Goal: Information Seeking & Learning: Learn about a topic

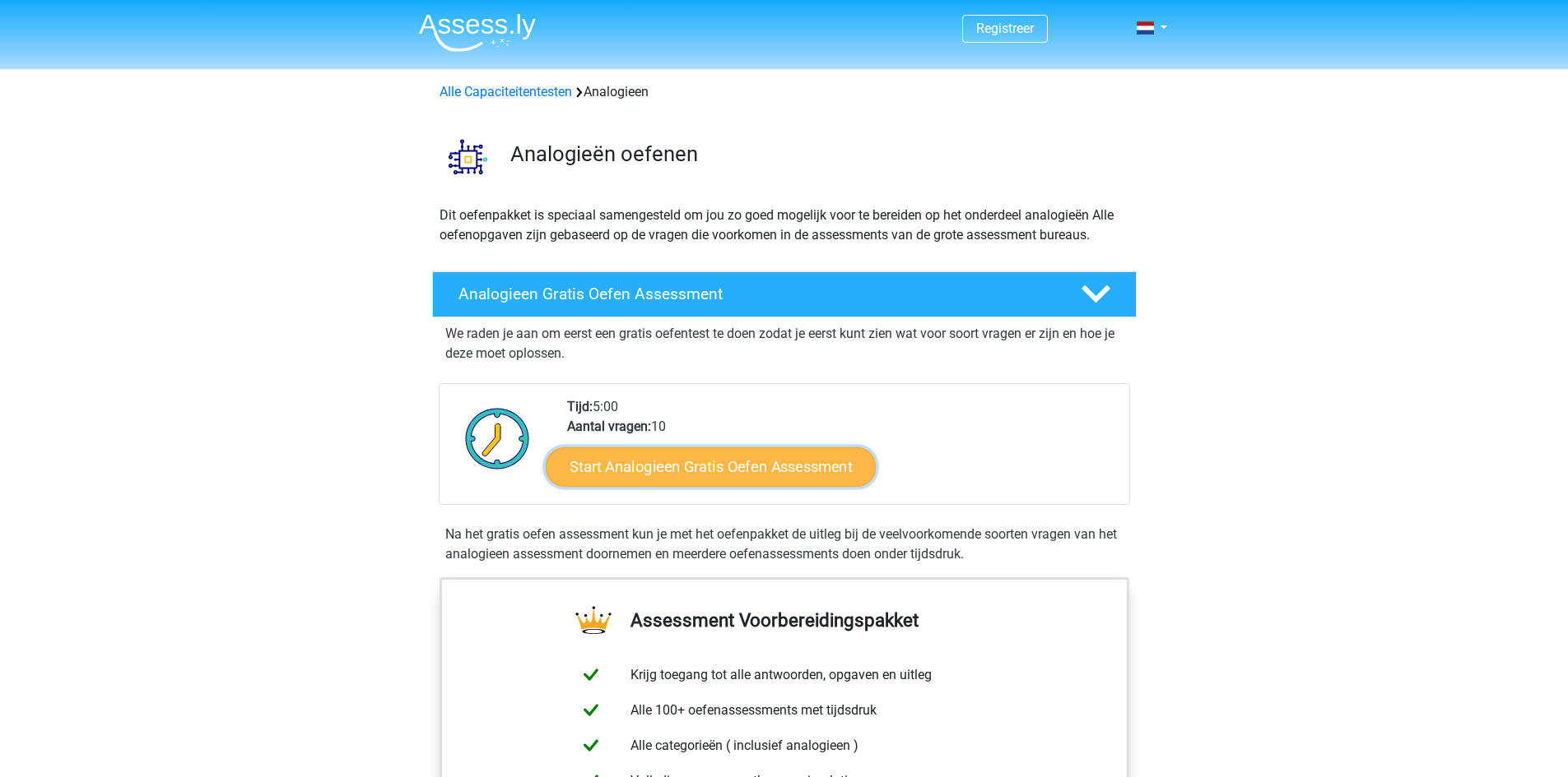
click at [765, 474] on link "Start Analogieen Gratis Oefen Assessment" at bounding box center [710, 466] width 330 height 39
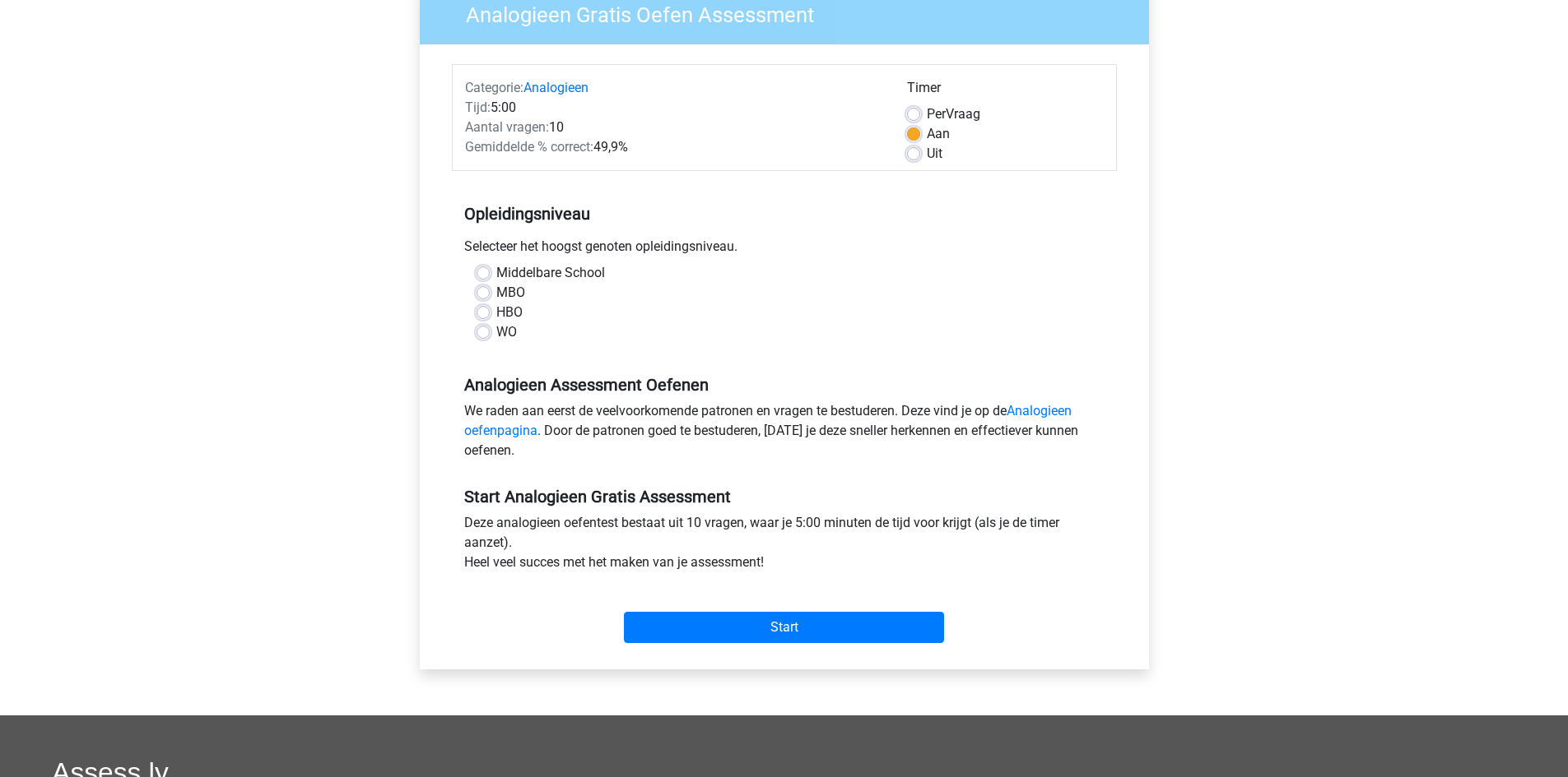
scroll to position [165, 0]
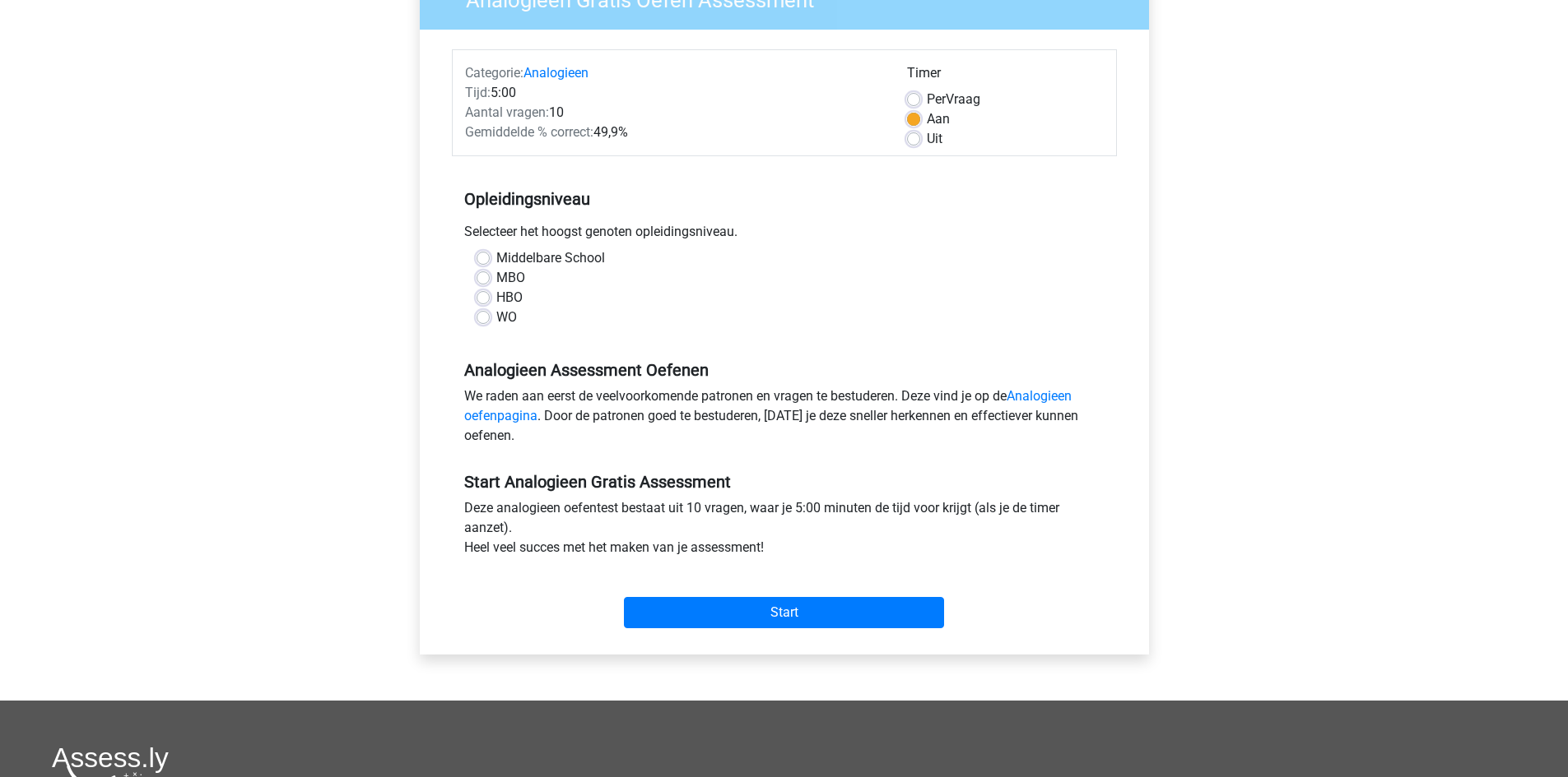
click at [498, 299] on label "HBO" at bounding box center [510, 298] width 27 height 20
click at [489, 299] on input "HBO" at bounding box center [483, 296] width 13 height 16
radio input "true"
click at [846, 615] on input "Start" at bounding box center [784, 612] width 320 height 31
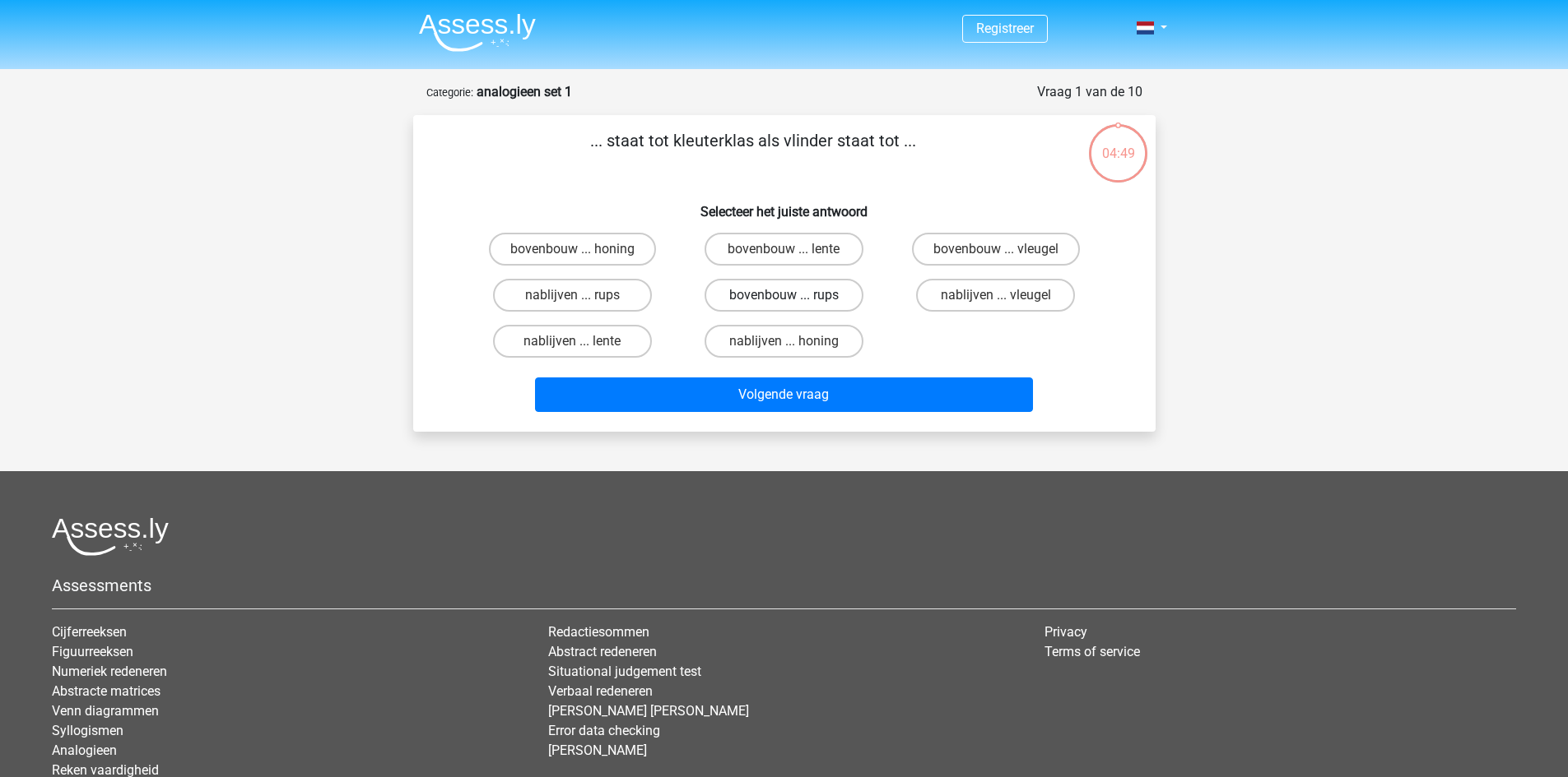
click at [818, 296] on label "bovenbouw ... rups" at bounding box center [784, 295] width 159 height 33
click at [794, 296] on input "bovenbouw ... rups" at bounding box center [789, 300] width 11 height 11
radio input "true"
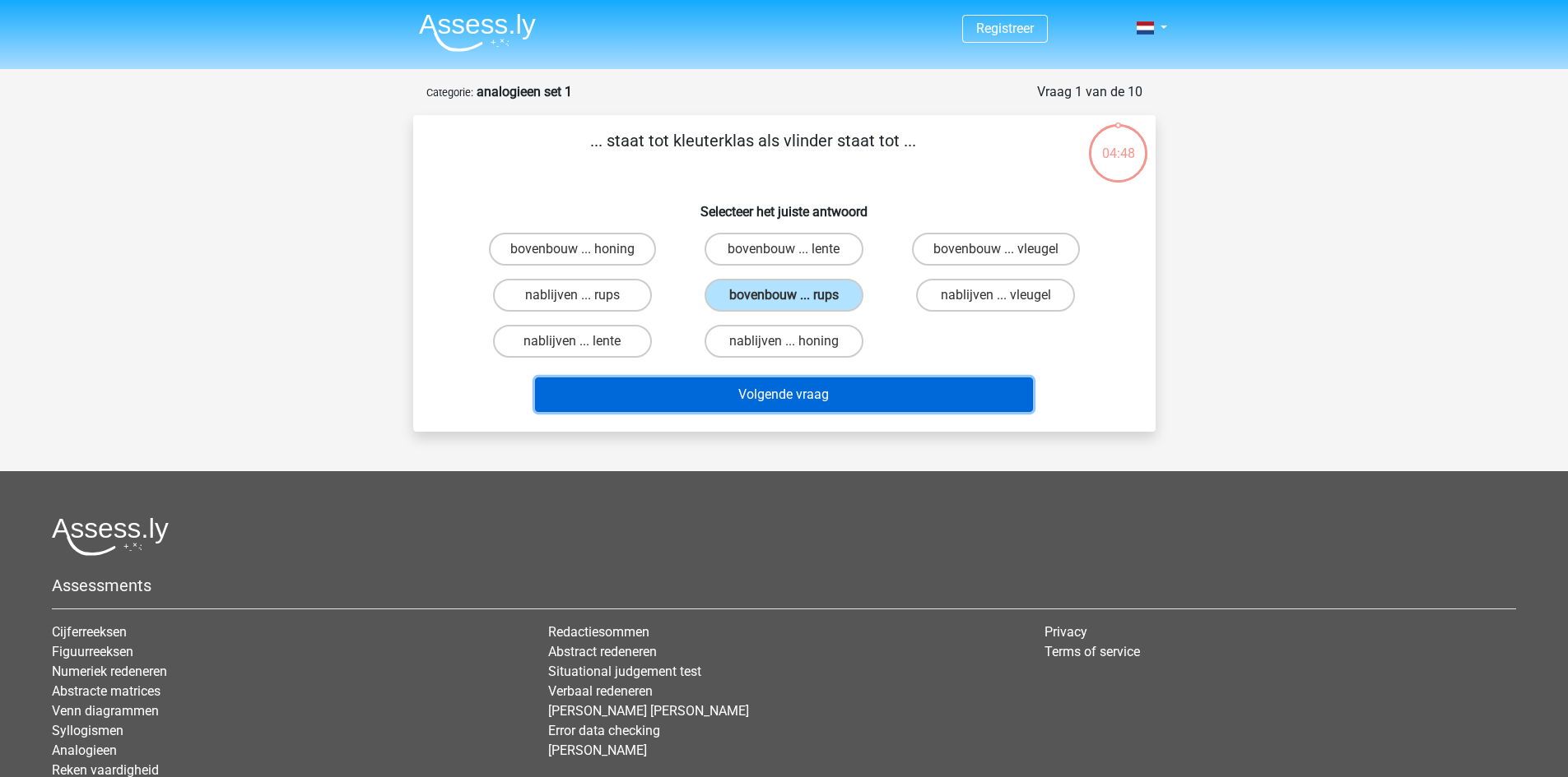
click at [809, 391] on button "Volgende vraag" at bounding box center [784, 395] width 498 height 35
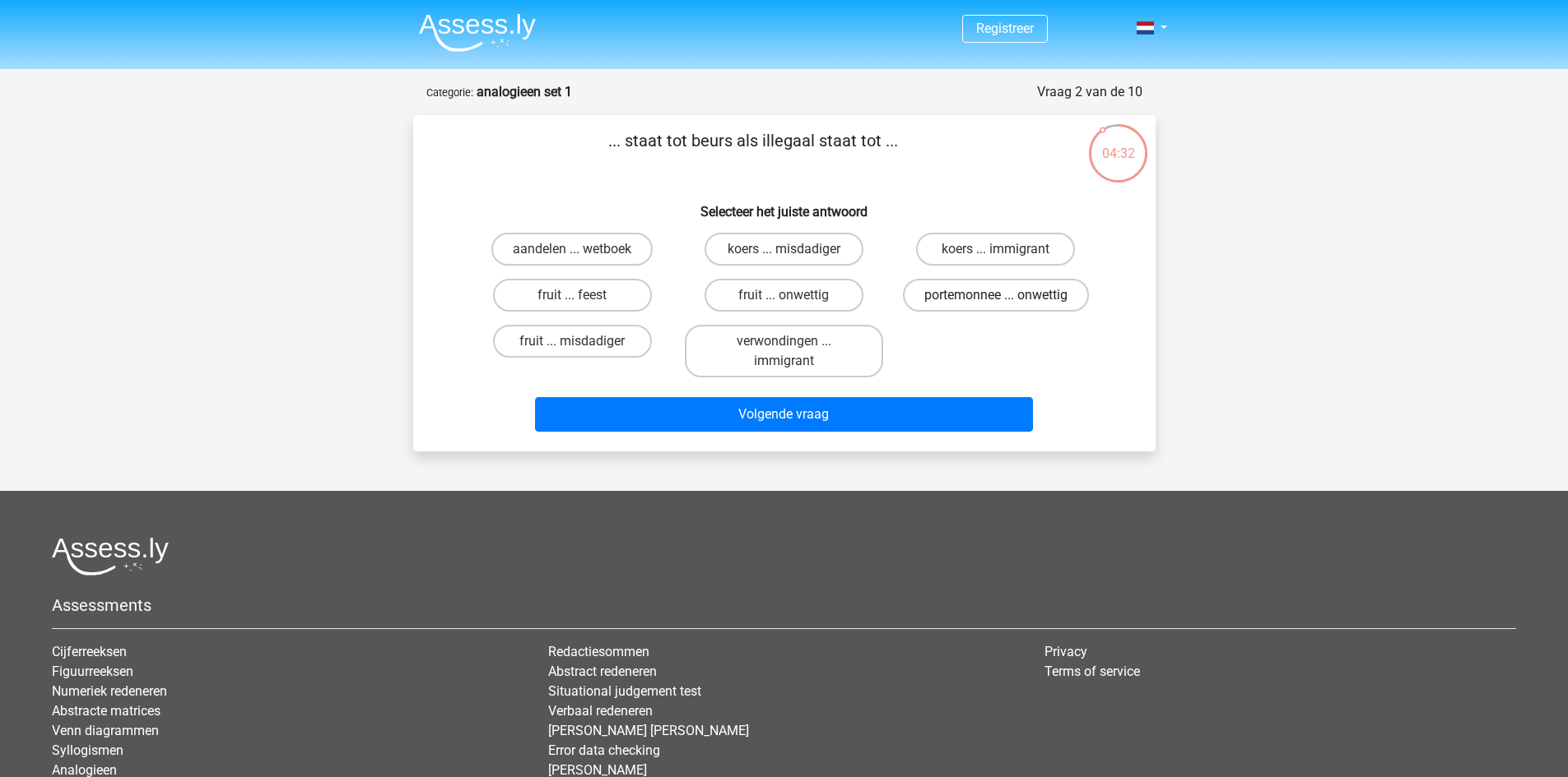
click at [932, 297] on label "portemonnee ... onwettig" at bounding box center [996, 295] width 186 height 33
click at [996, 297] on input "portemonnee ... onwettig" at bounding box center [1001, 300] width 11 height 11
radio input "true"
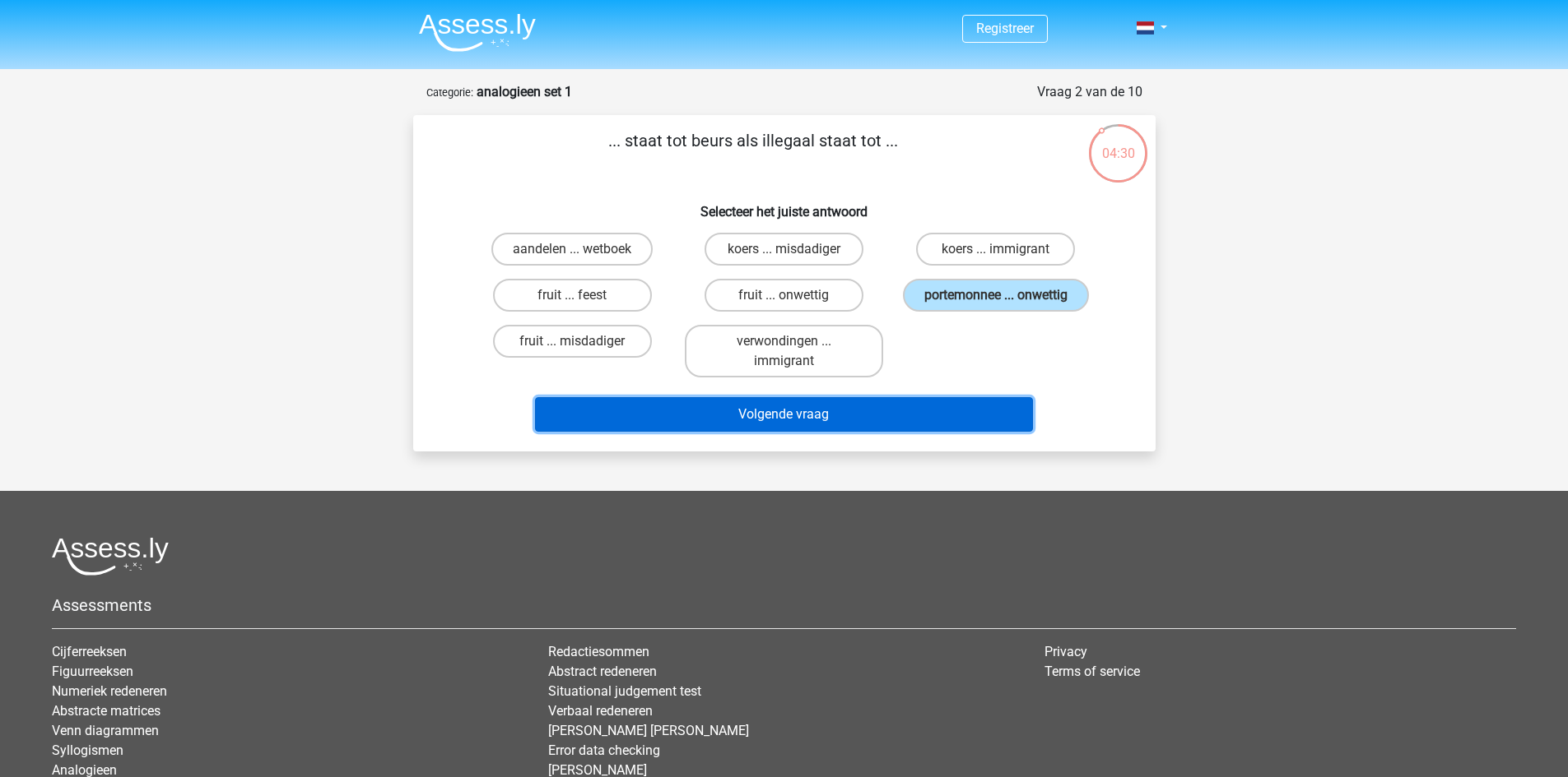
click at [857, 413] on button "Volgende vraag" at bounding box center [784, 414] width 498 height 35
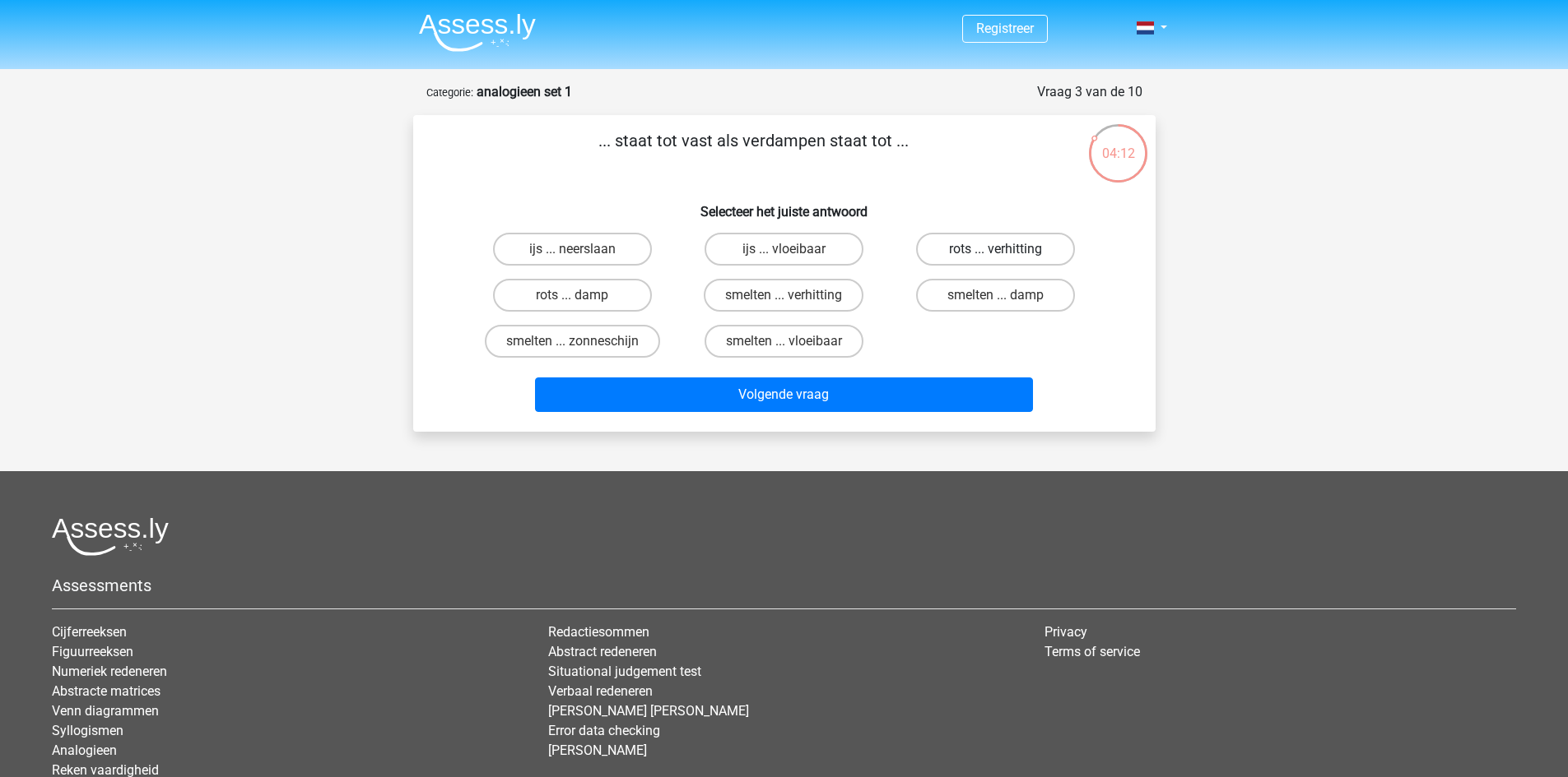
click at [989, 261] on label "rots ... verhitting" at bounding box center [996, 249] width 159 height 33
click at [996, 260] on input "rots ... verhitting" at bounding box center [1001, 255] width 11 height 11
radio input "true"
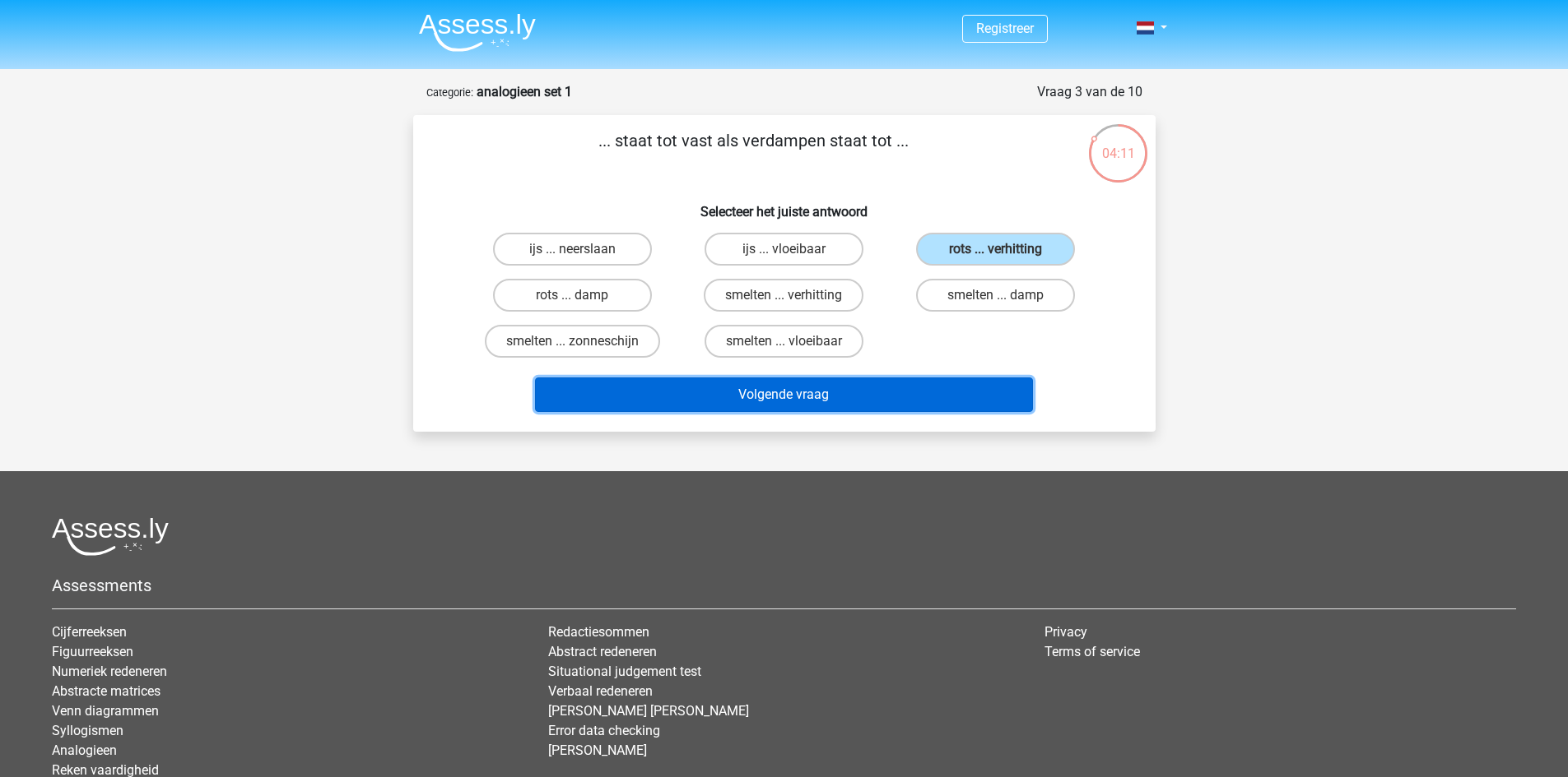
click at [901, 397] on button "Volgende vraag" at bounding box center [784, 395] width 498 height 35
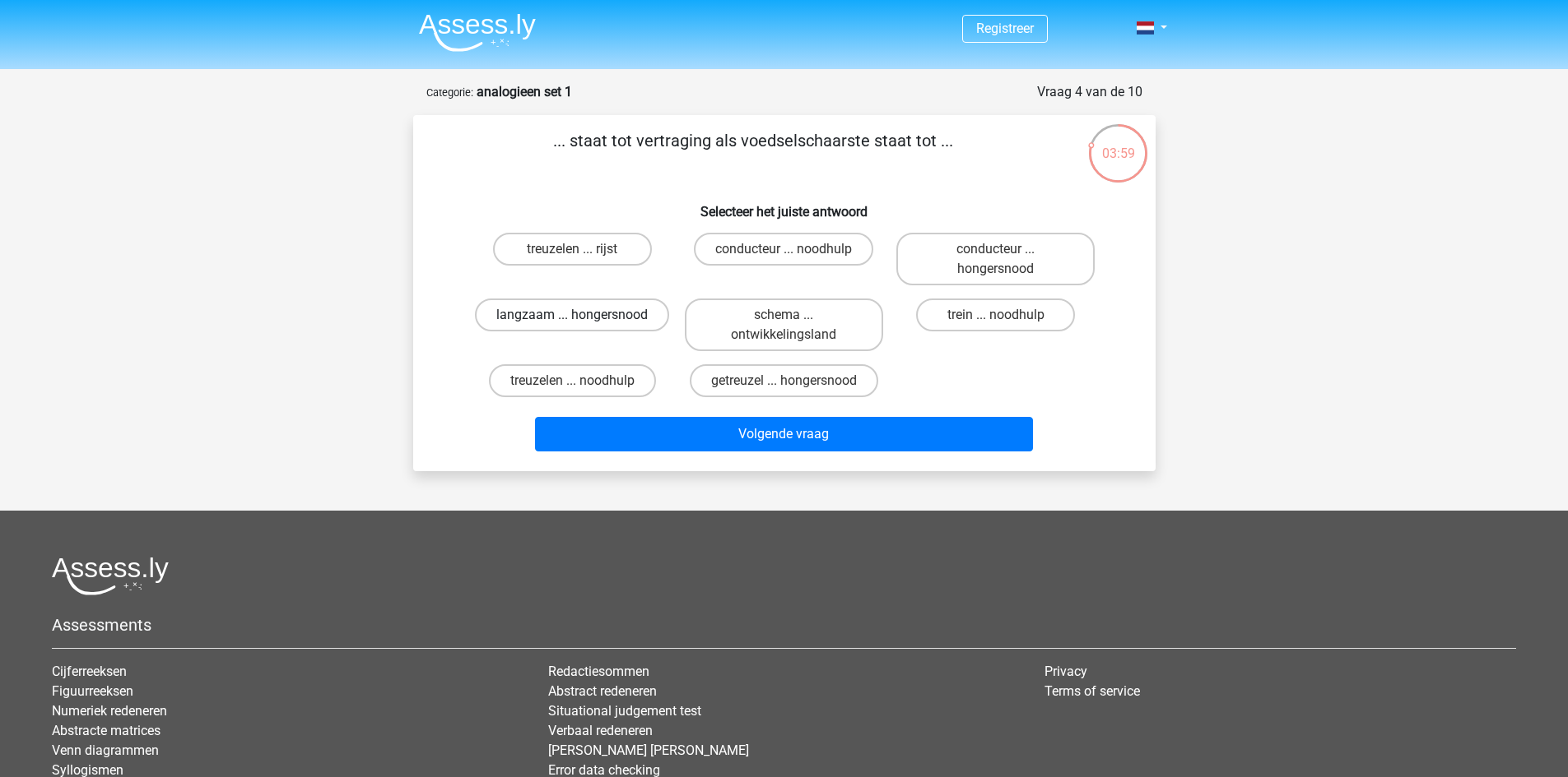
click at [642, 313] on label "langzaam ... hongersnood" at bounding box center [572, 315] width 194 height 33
click at [583, 315] on input "langzaam ... hongersnood" at bounding box center [578, 321] width 11 height 11
radio input "true"
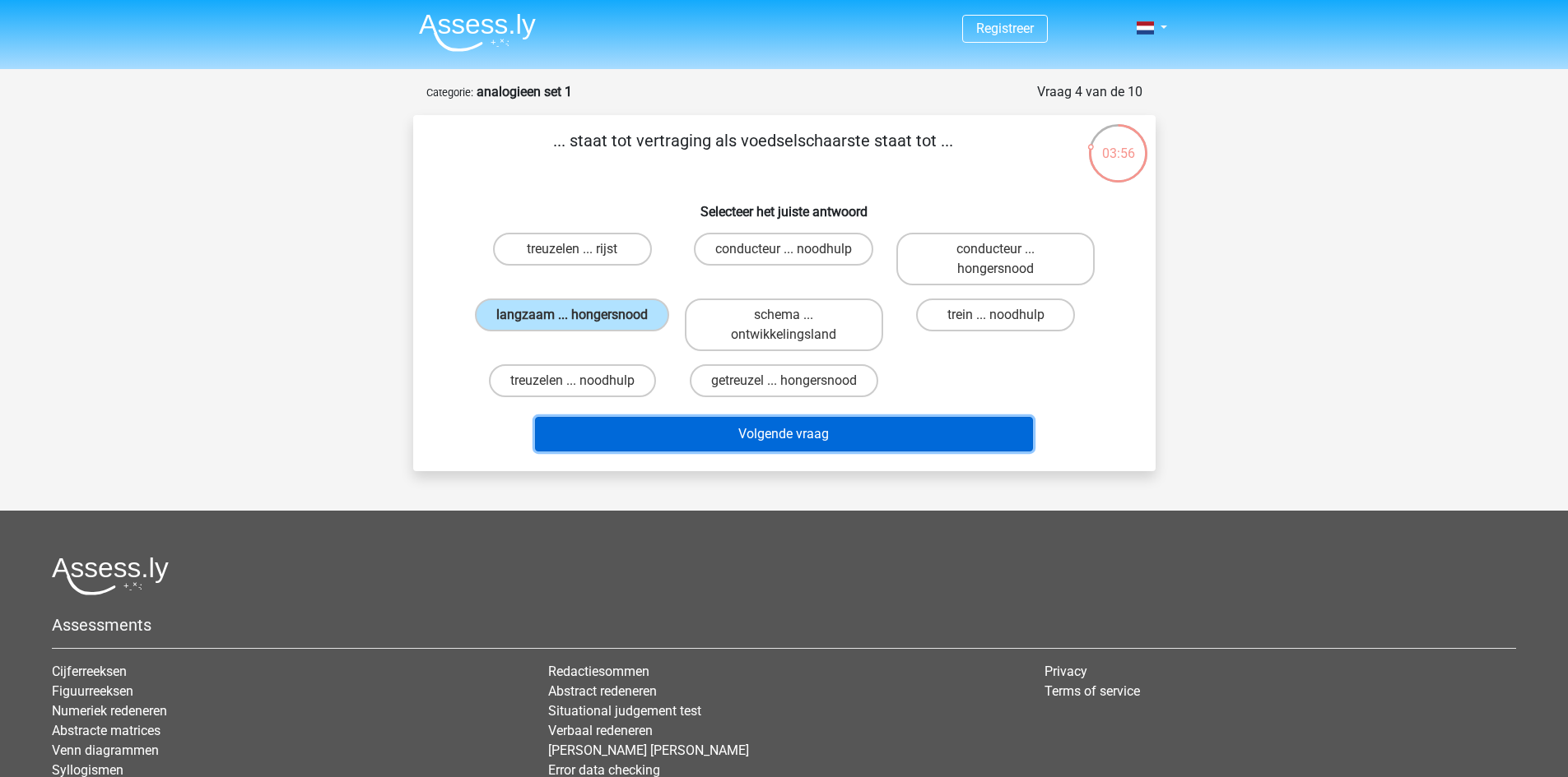
click at [734, 448] on button "Volgende vraag" at bounding box center [784, 434] width 498 height 35
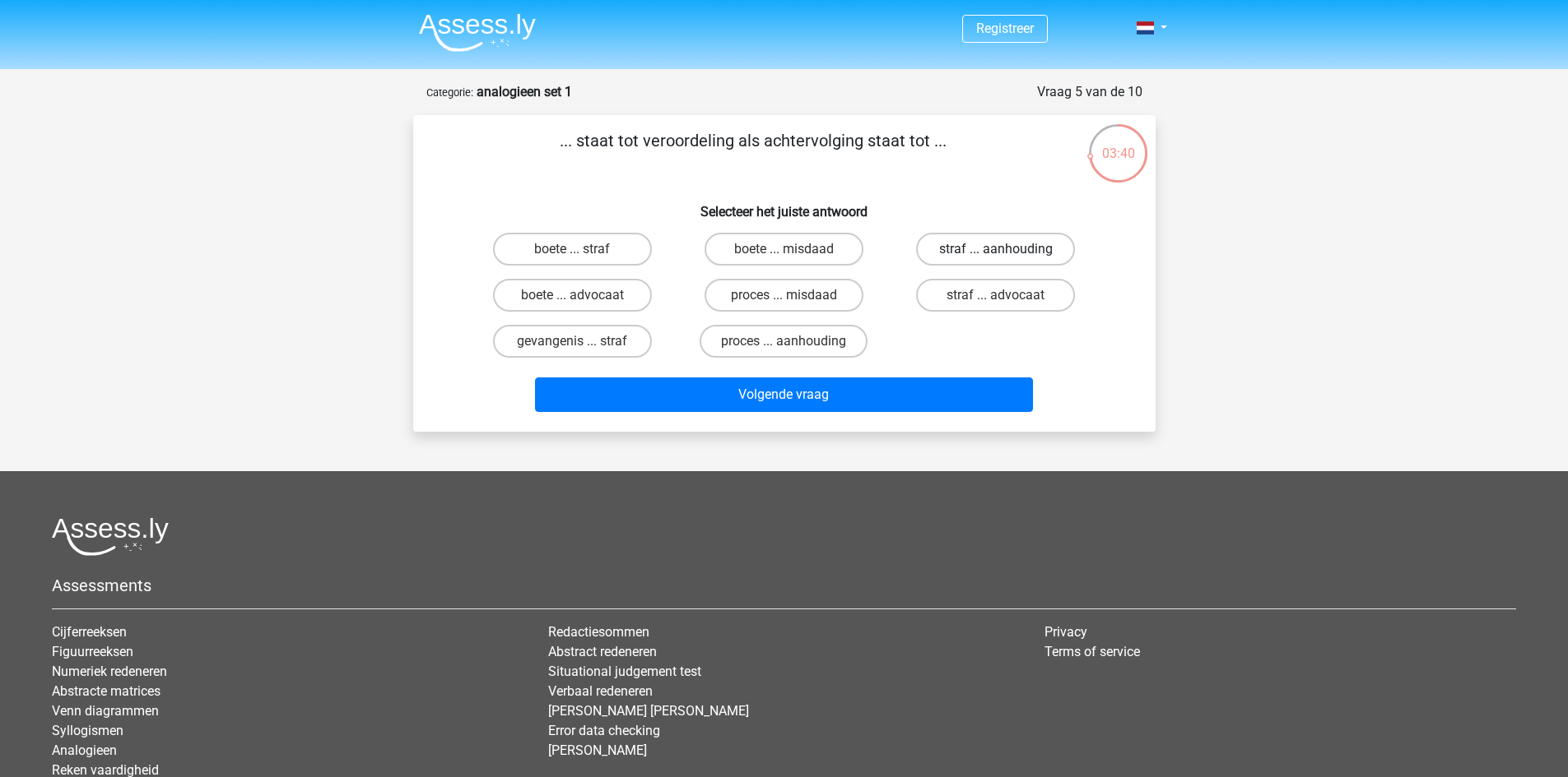
click at [981, 256] on label "straf ... aanhouding" at bounding box center [996, 249] width 159 height 33
click at [996, 256] on input "straf ... aanhouding" at bounding box center [1001, 255] width 11 height 11
radio input "true"
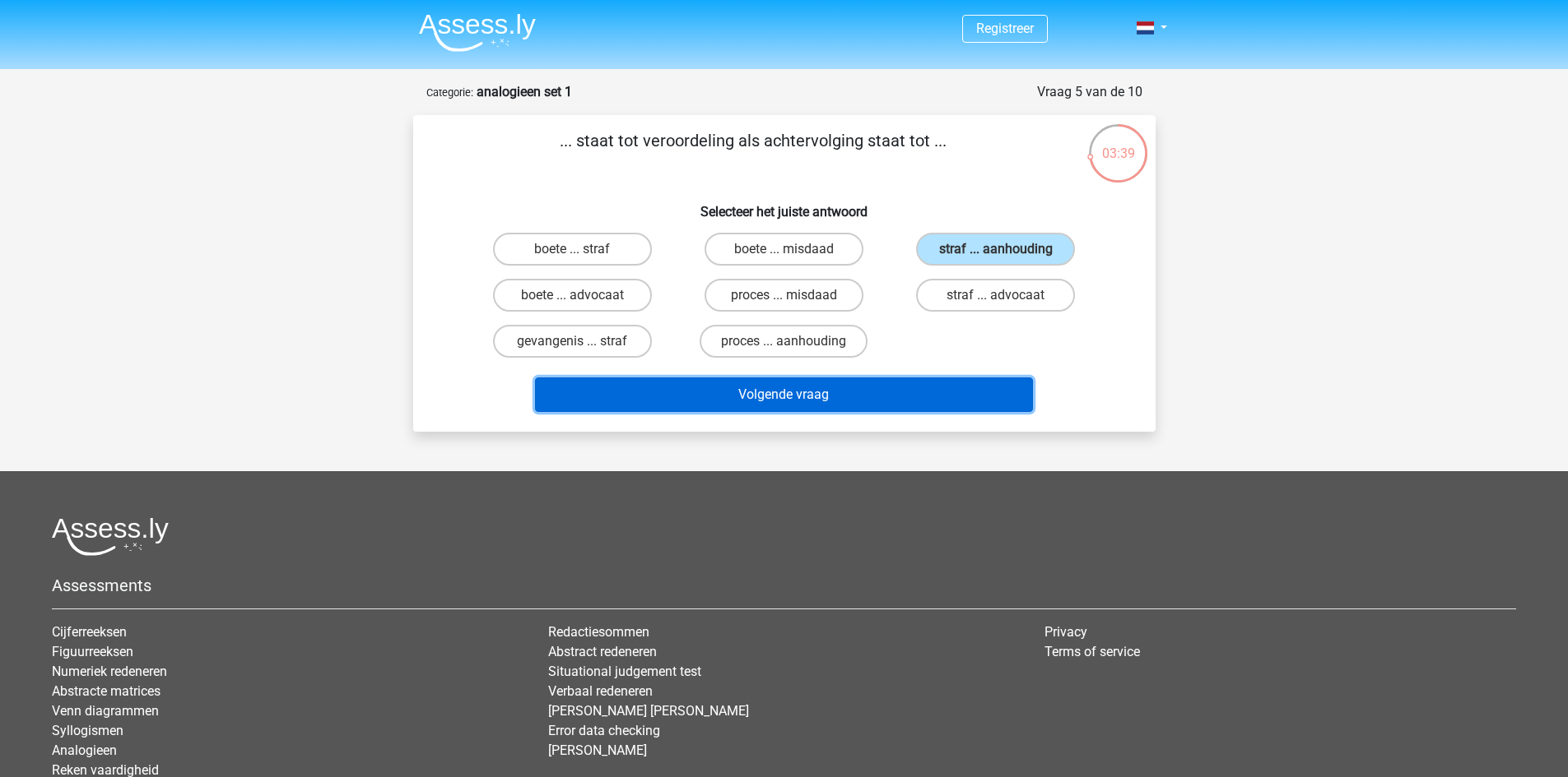
click at [859, 388] on button "Volgende vraag" at bounding box center [784, 395] width 498 height 35
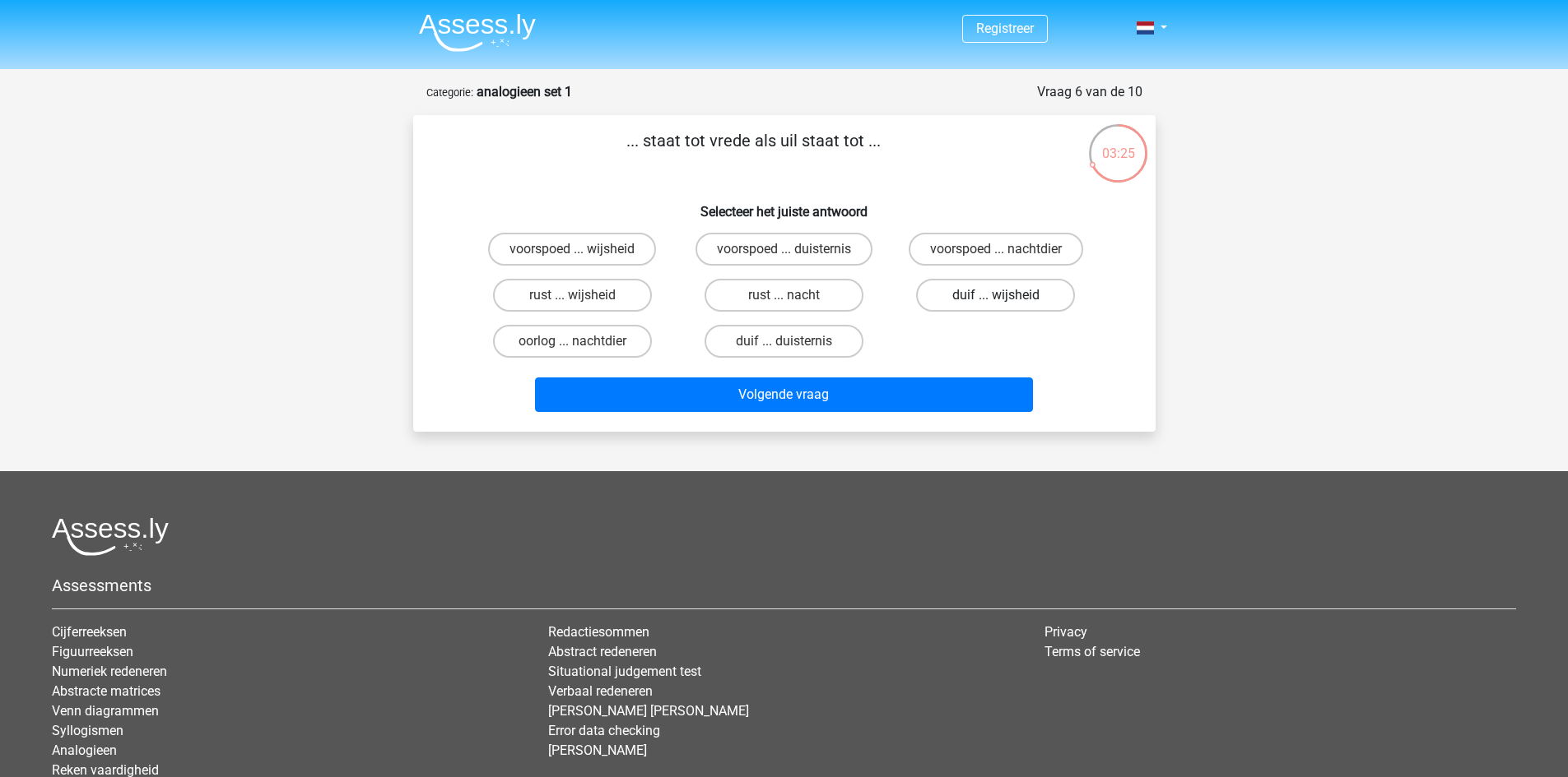
click at [960, 301] on label "duif ... wijsheid" at bounding box center [996, 295] width 159 height 33
click at [996, 301] on input "duif ... wijsheid" at bounding box center [1001, 300] width 11 height 11
radio input "true"
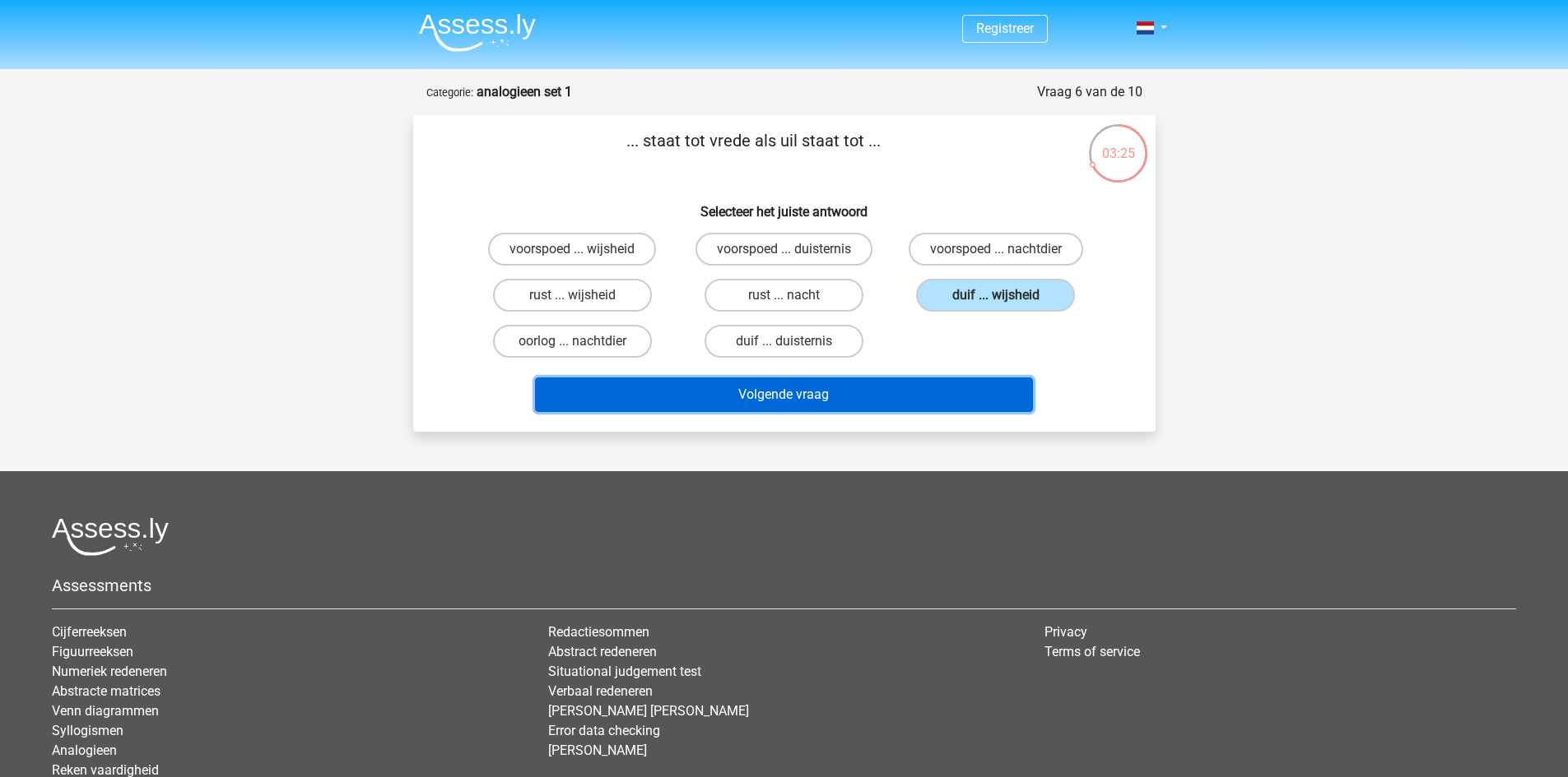
click at [902, 395] on button "Volgende vraag" at bounding box center [784, 395] width 498 height 35
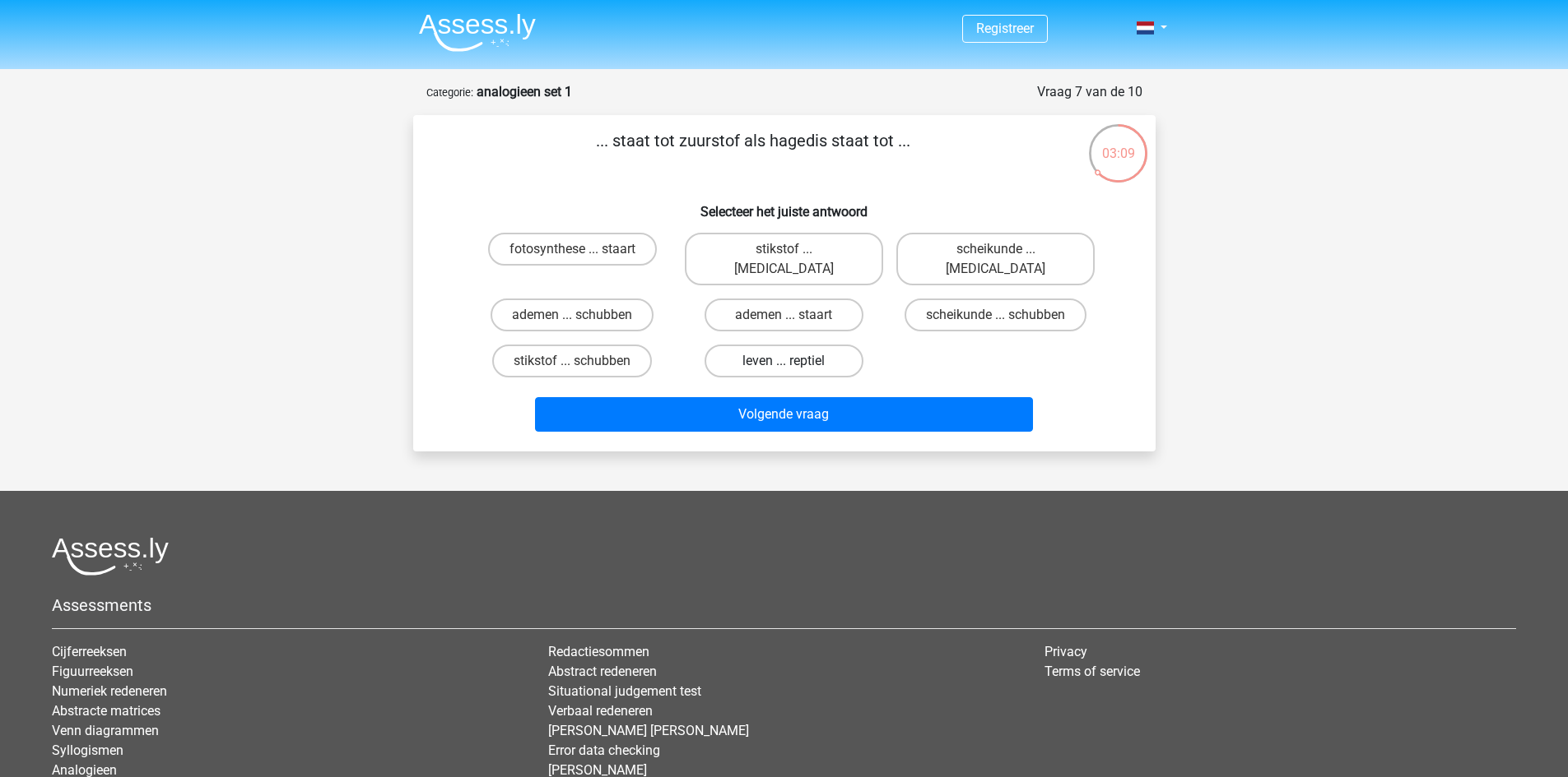
click at [748, 347] on label "leven ... reptiel" at bounding box center [784, 361] width 159 height 33
click at [784, 361] on input "leven ... reptiel" at bounding box center [789, 366] width 11 height 11
radio input "true"
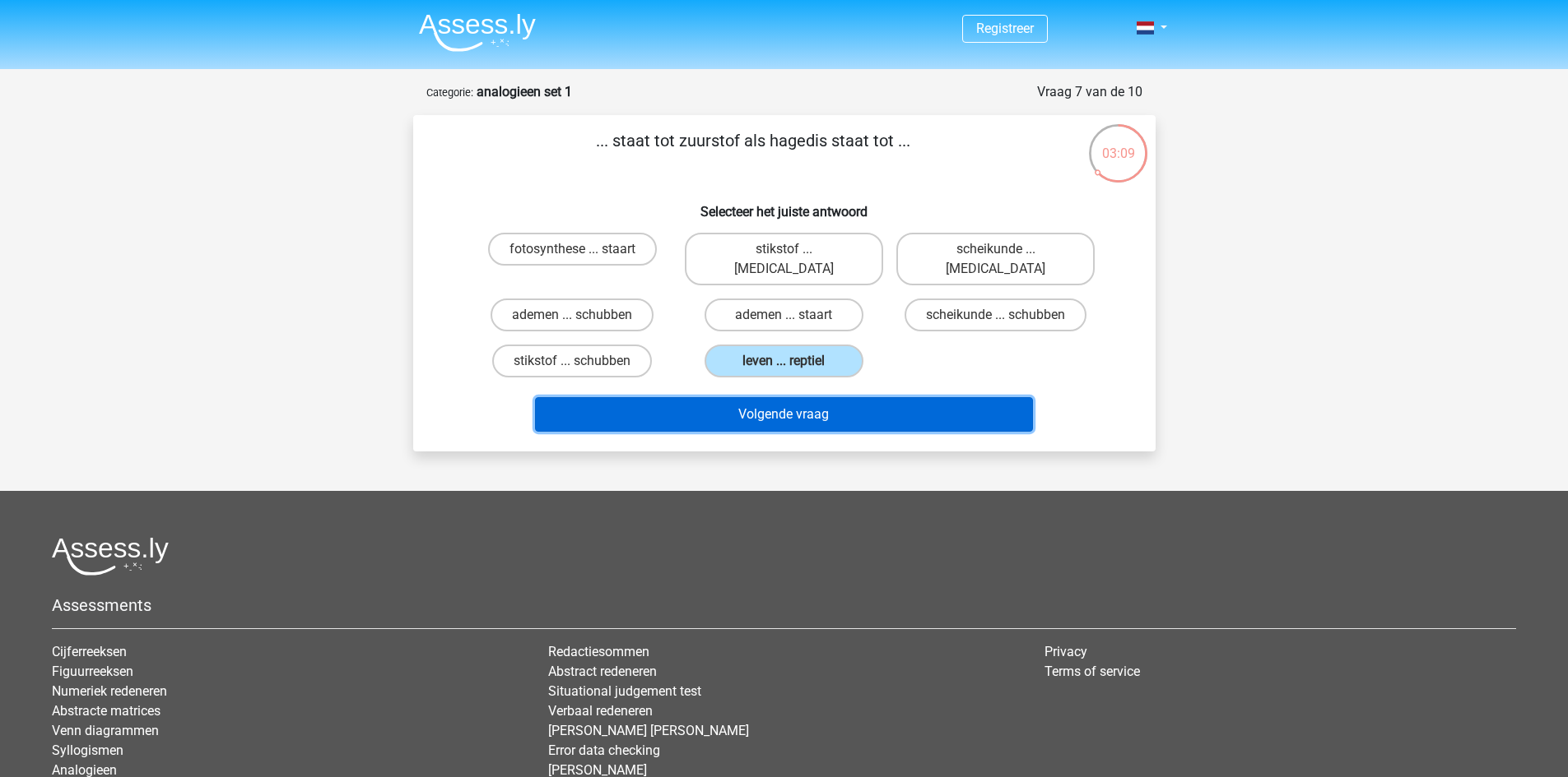
click at [751, 397] on button "Volgende vraag" at bounding box center [784, 414] width 498 height 35
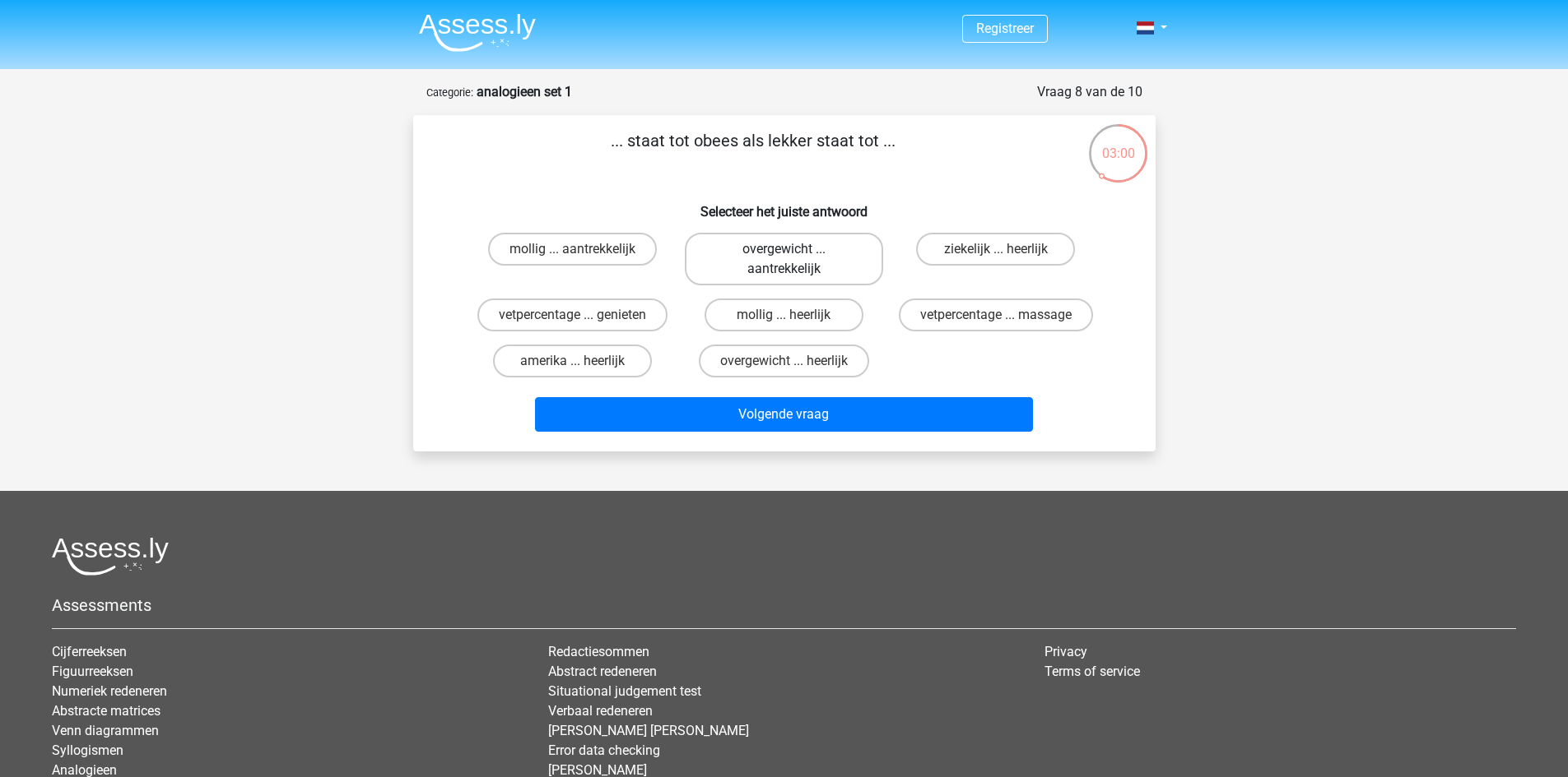
click at [812, 268] on label "overgewicht ... aantrekkelijk" at bounding box center [784, 258] width 199 height 53
click at [794, 260] on input "overgewicht ... aantrekkelijk" at bounding box center [789, 255] width 11 height 11
radio input "true"
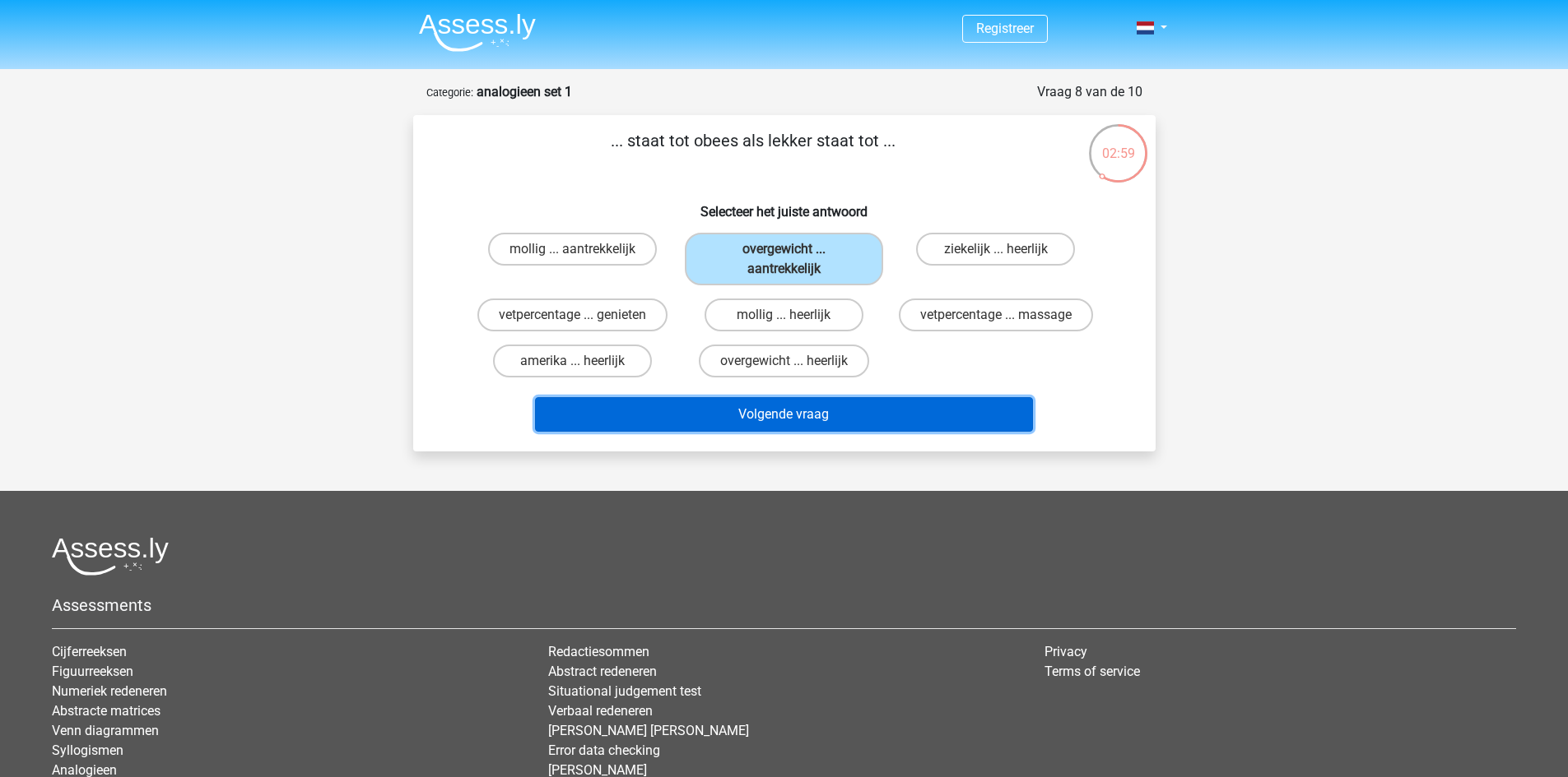
click at [804, 417] on button "Volgende vraag" at bounding box center [784, 414] width 498 height 35
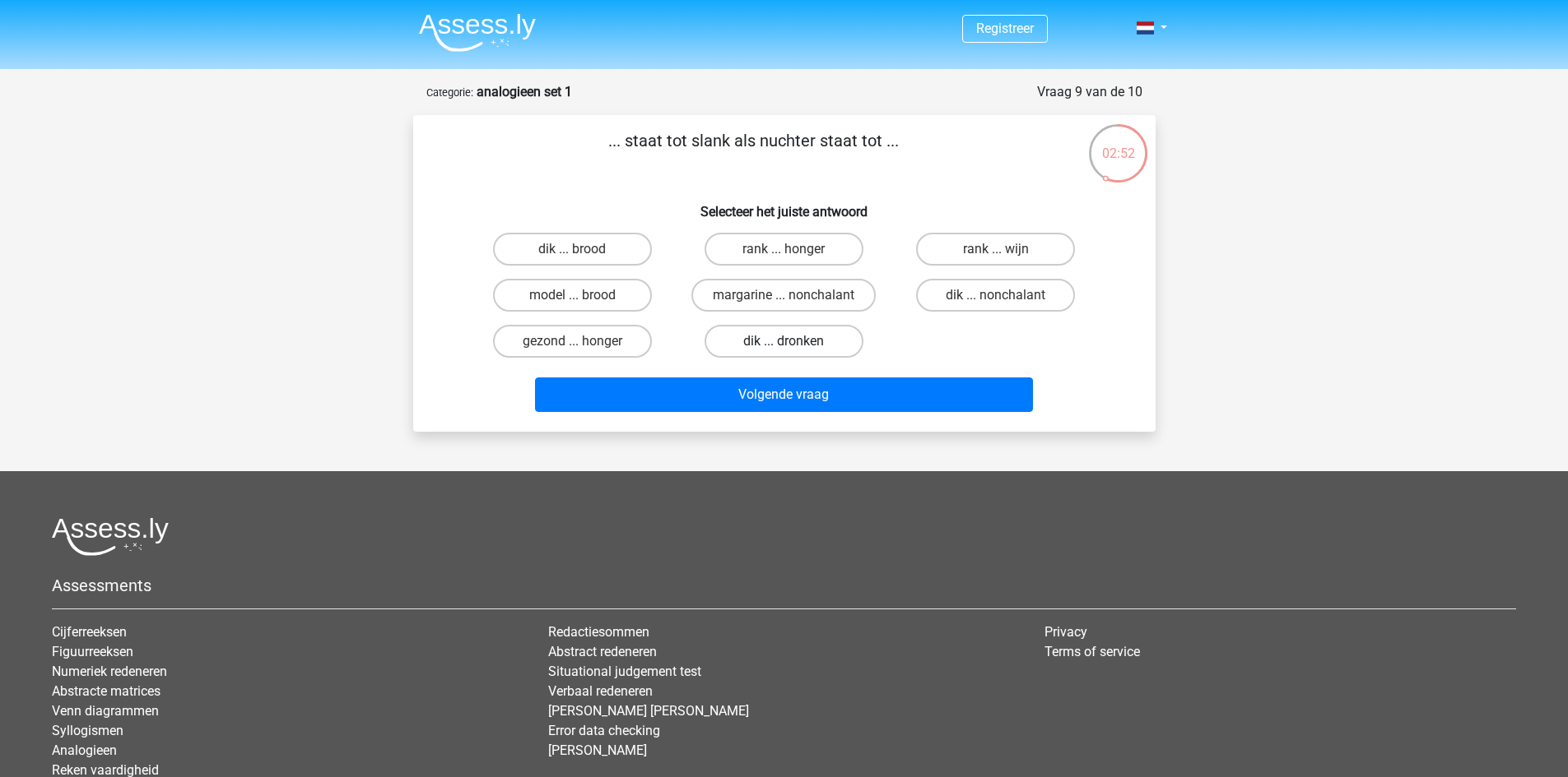
click at [749, 330] on label "dik ... dronken" at bounding box center [784, 341] width 159 height 33
click at [784, 341] on input "dik ... dronken" at bounding box center [789, 347] width 11 height 11
radio input "true"
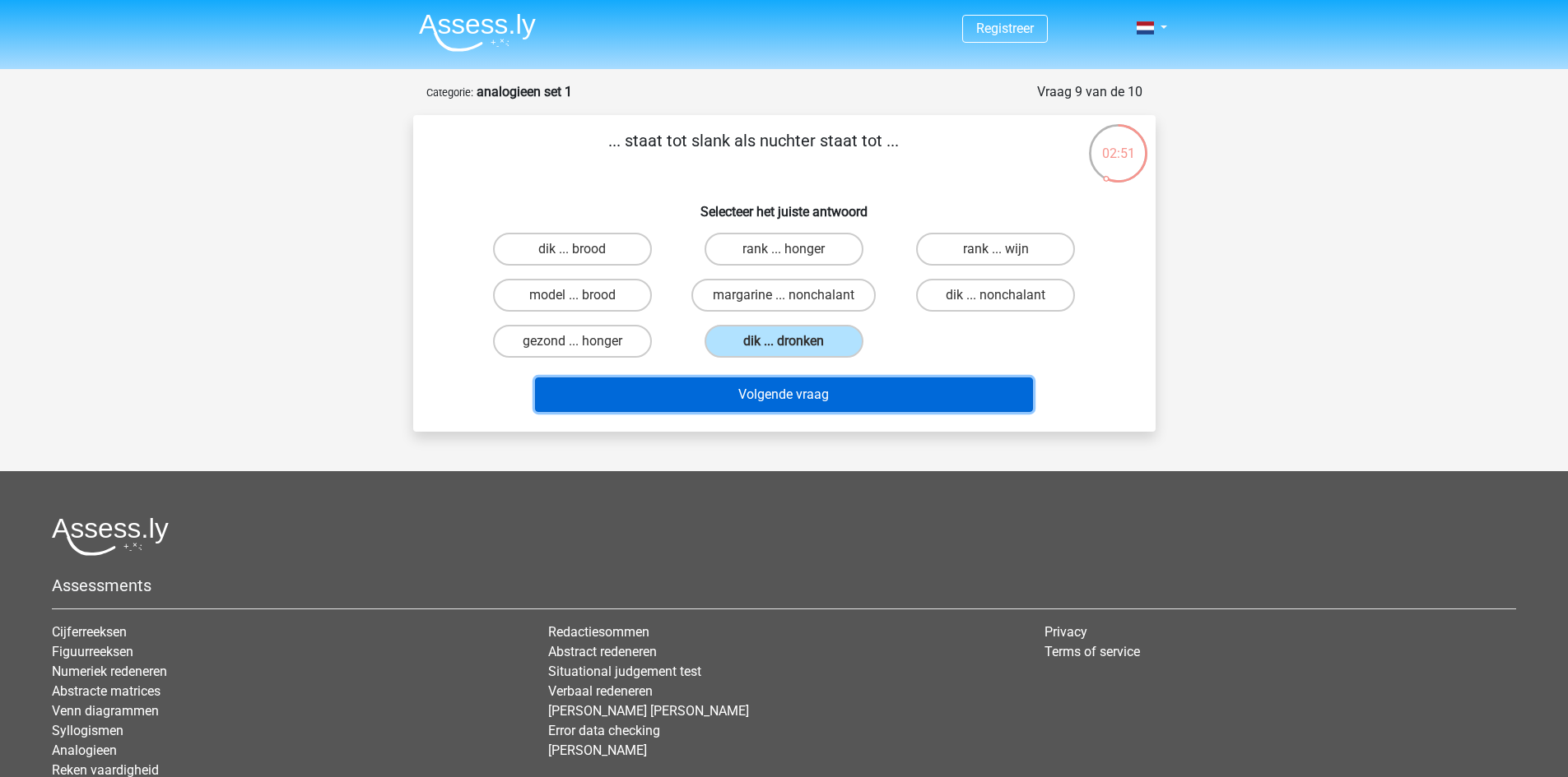
click at [744, 392] on button "Volgende vraag" at bounding box center [784, 395] width 498 height 35
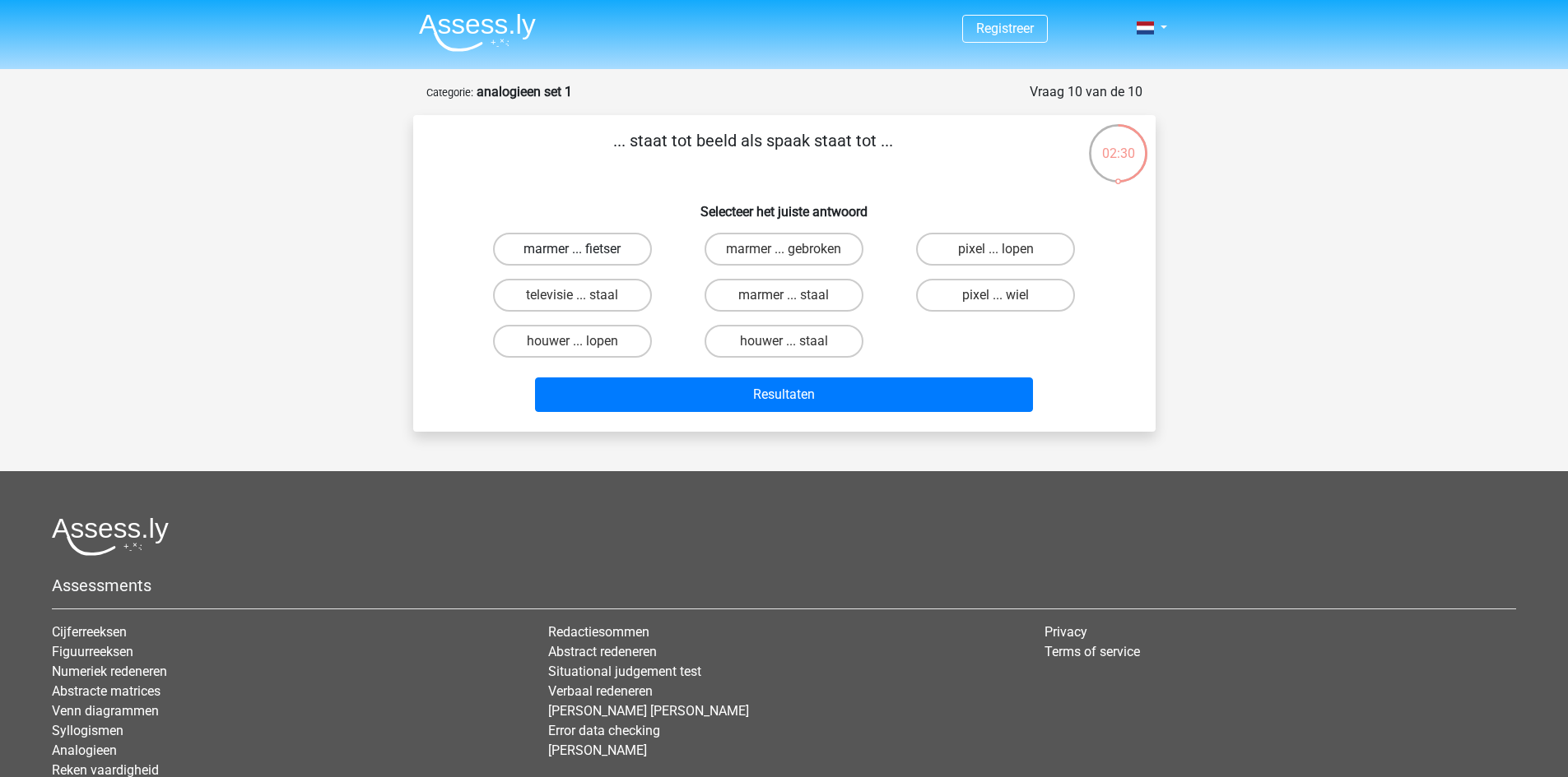
click at [621, 244] on label "marmer ... fietser" at bounding box center [572, 249] width 159 height 33
click at [583, 249] on input "marmer ... fietser" at bounding box center [578, 255] width 11 height 11
radio input "true"
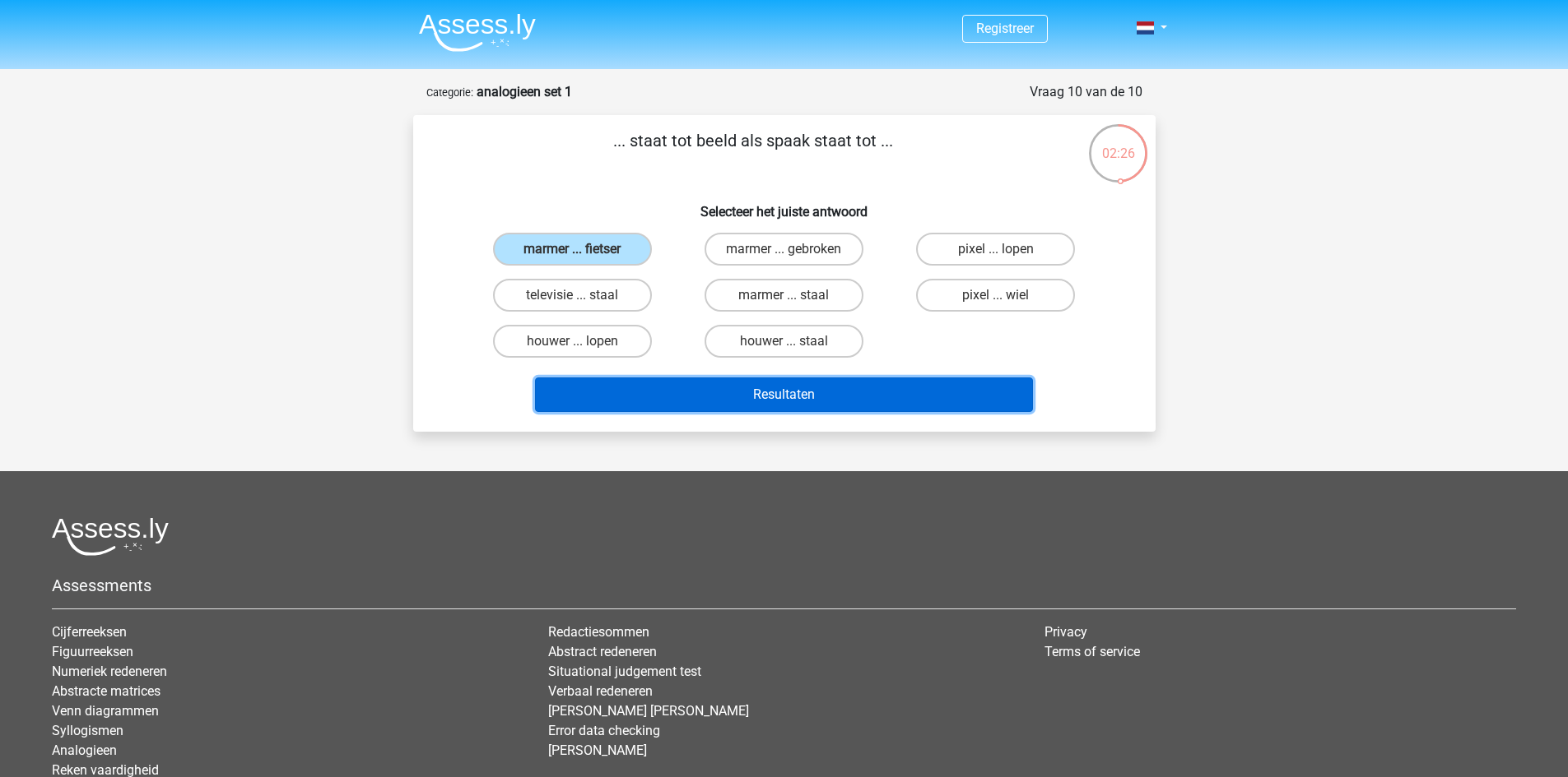
click at [924, 402] on button "Resultaten" at bounding box center [784, 395] width 498 height 35
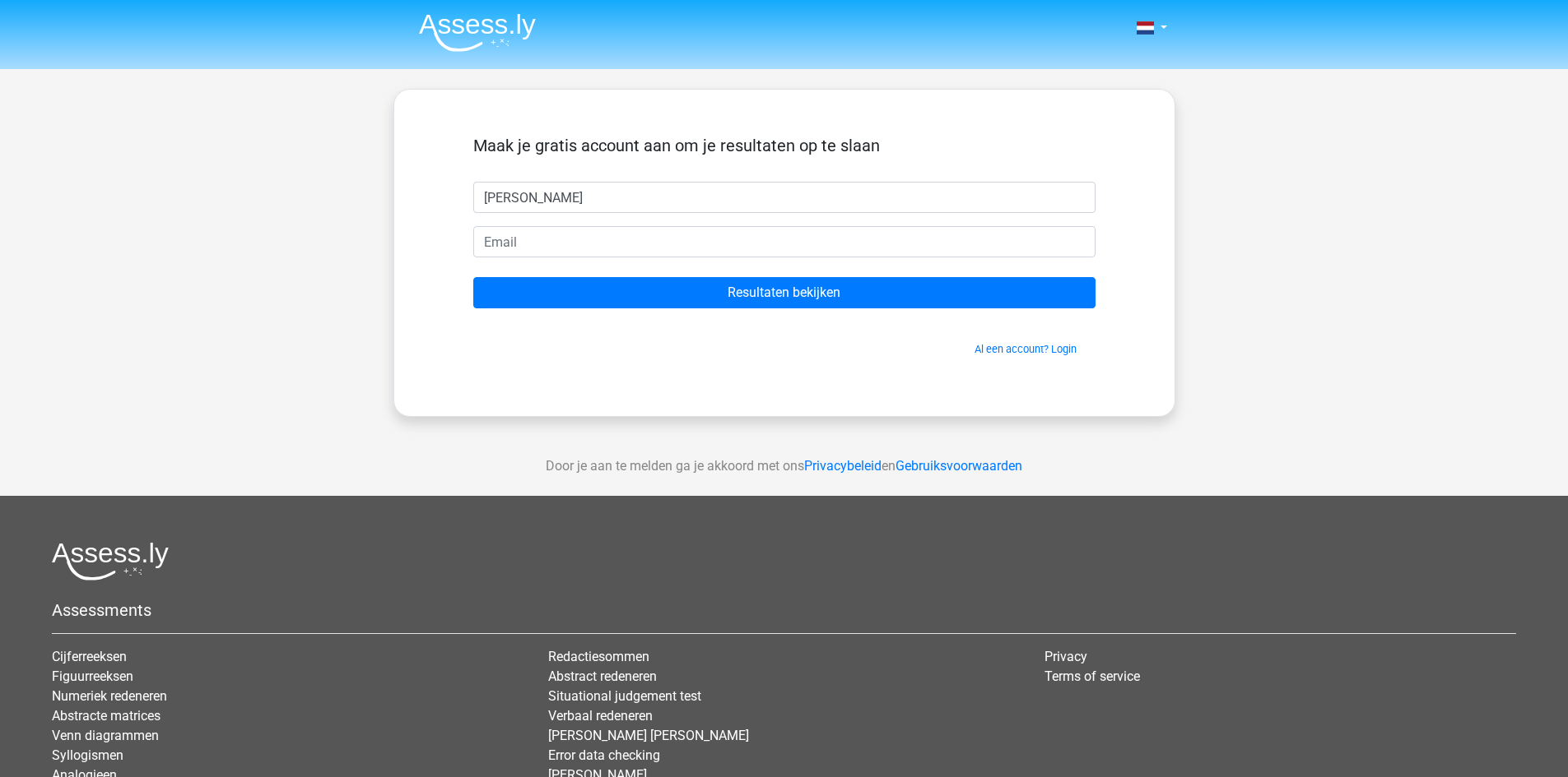
type input "[PERSON_NAME]"
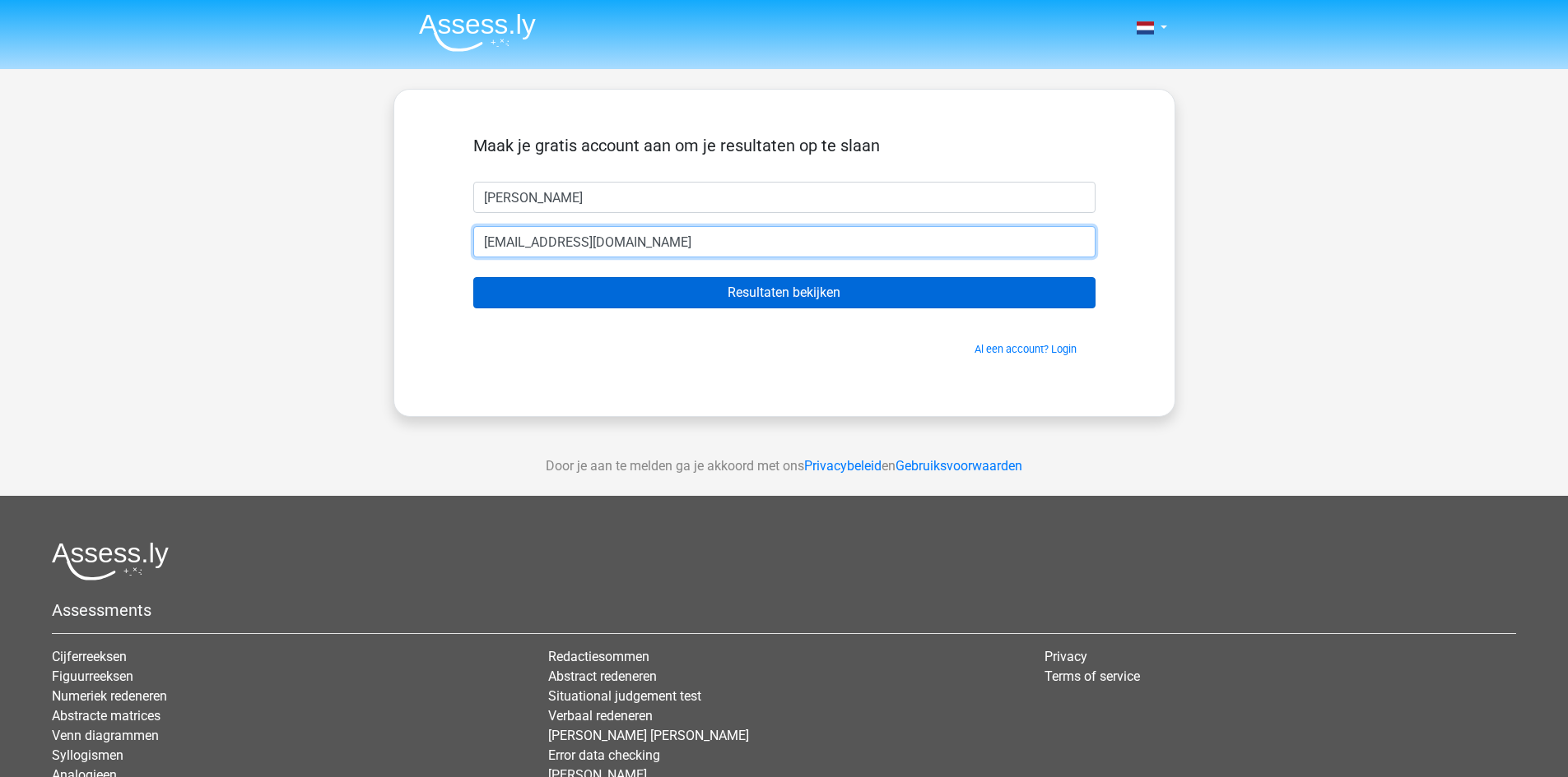
type input "[EMAIL_ADDRESS][DOMAIN_NAME]"
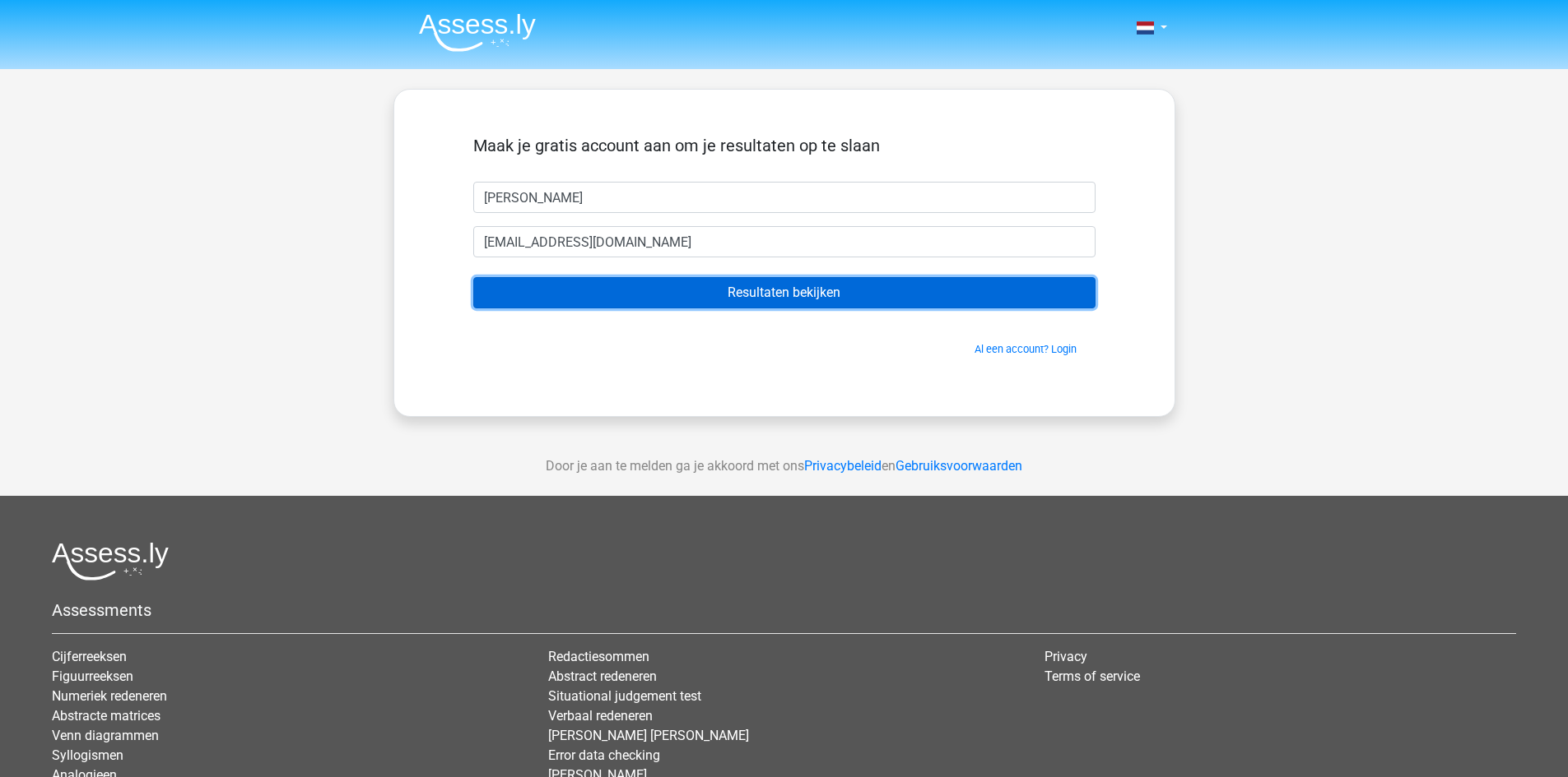
click at [748, 305] on input "Resultaten bekijken" at bounding box center [784, 292] width 622 height 31
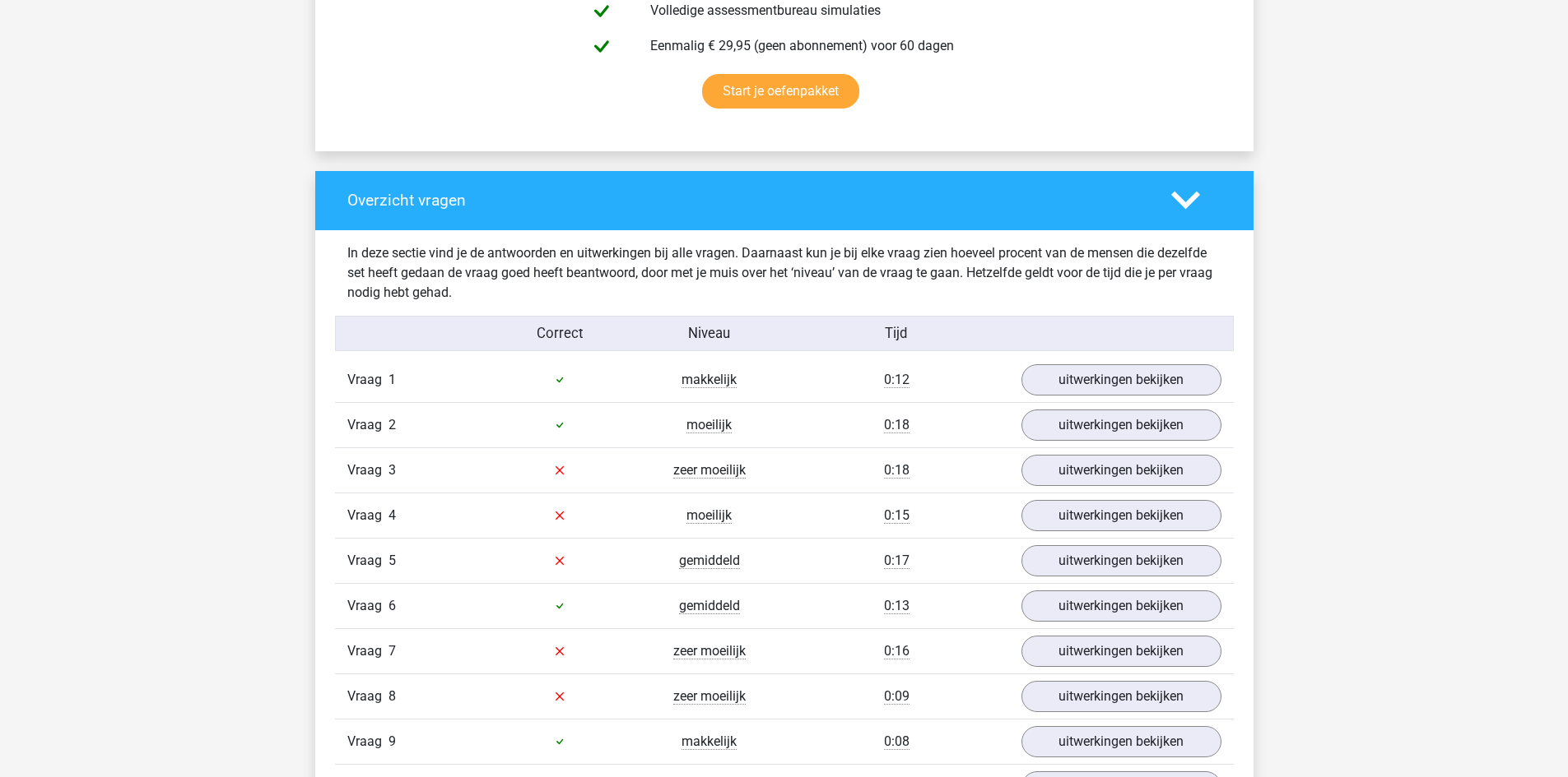
scroll to position [1069, 0]
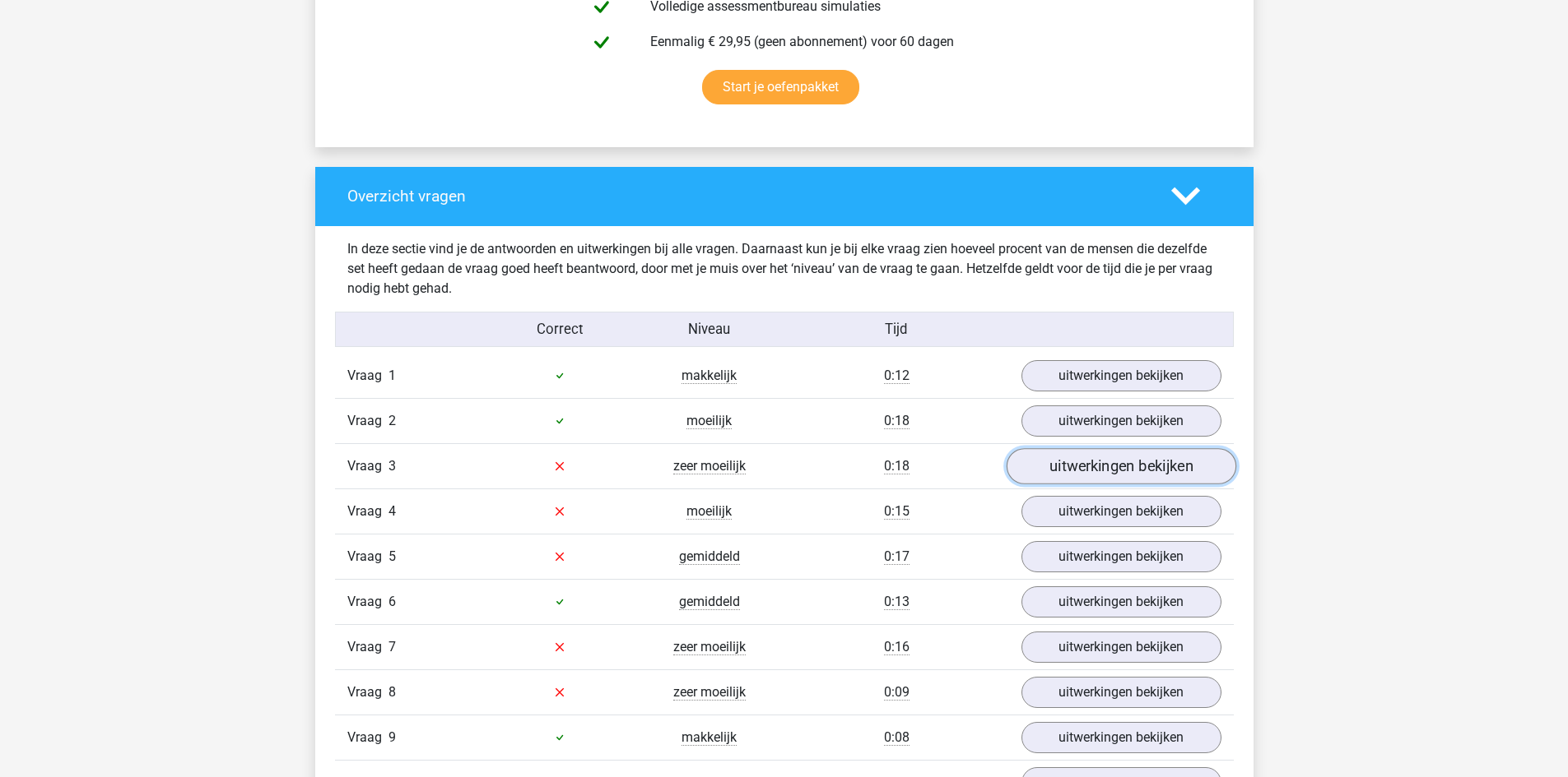
click at [1137, 452] on link "uitwerkingen bekijken" at bounding box center [1121, 466] width 230 height 37
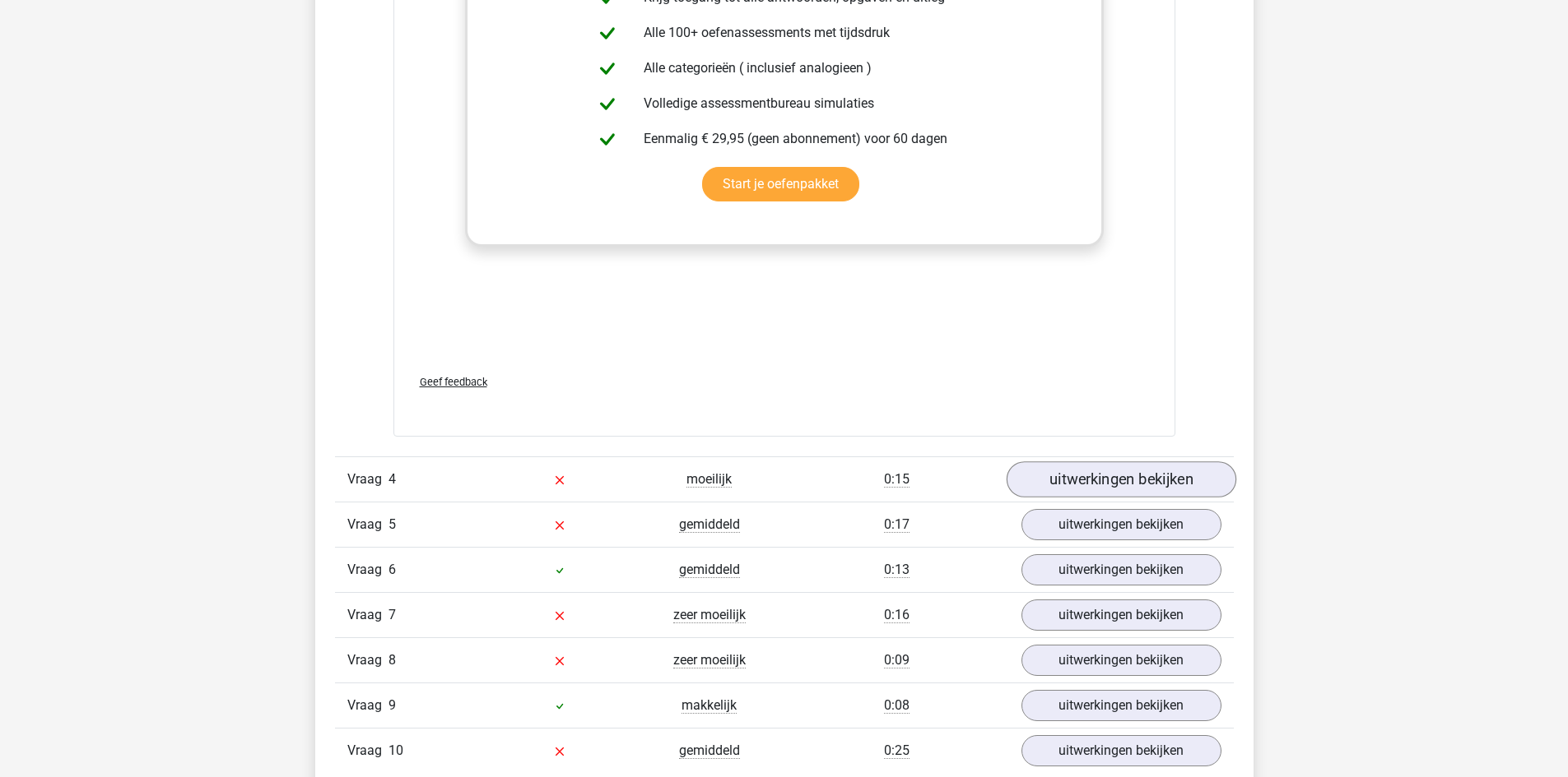
scroll to position [1975, 0]
click at [1135, 474] on link "uitwerkingen bekijken" at bounding box center [1121, 478] width 230 height 37
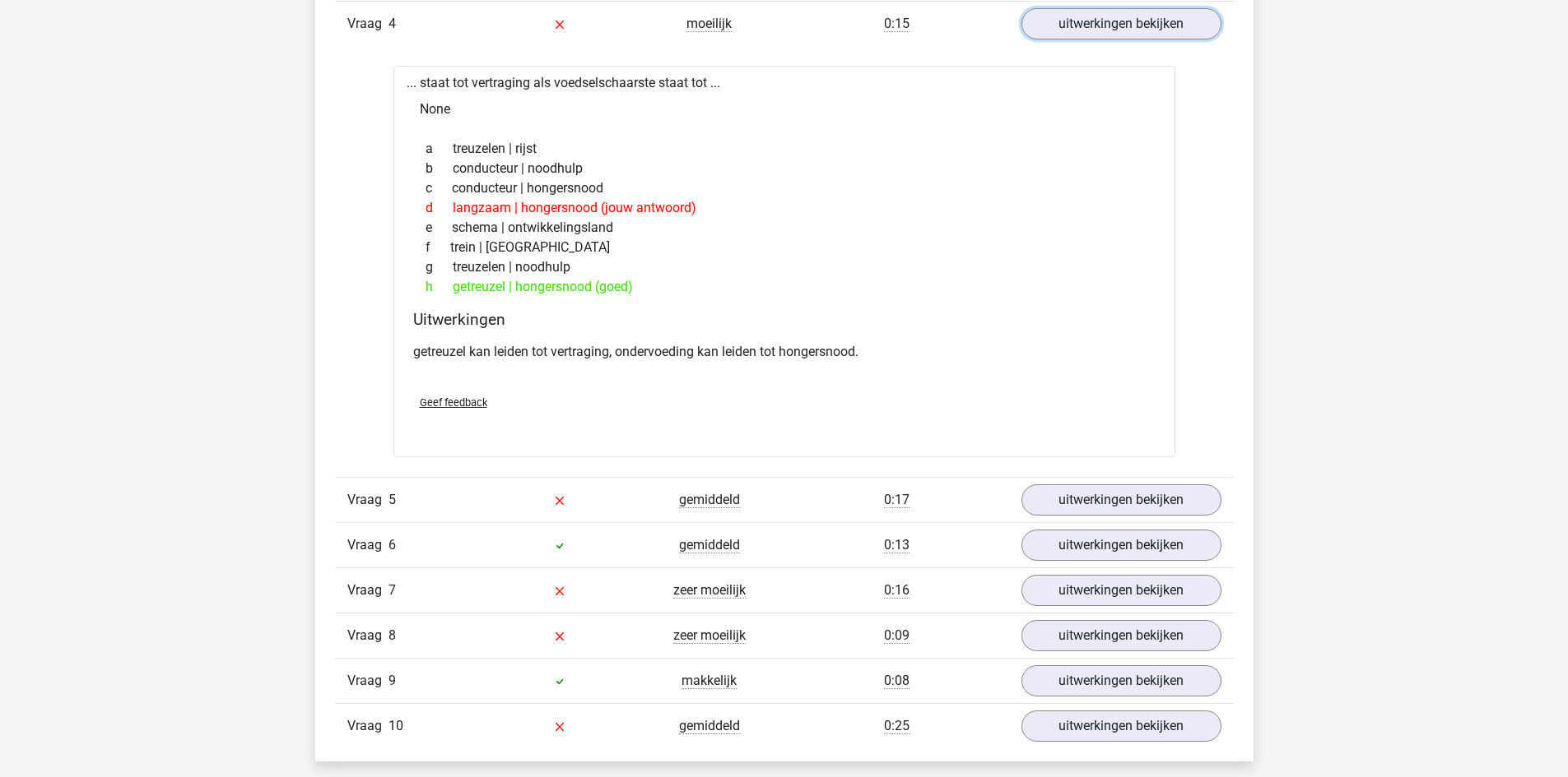
scroll to position [2468, 0]
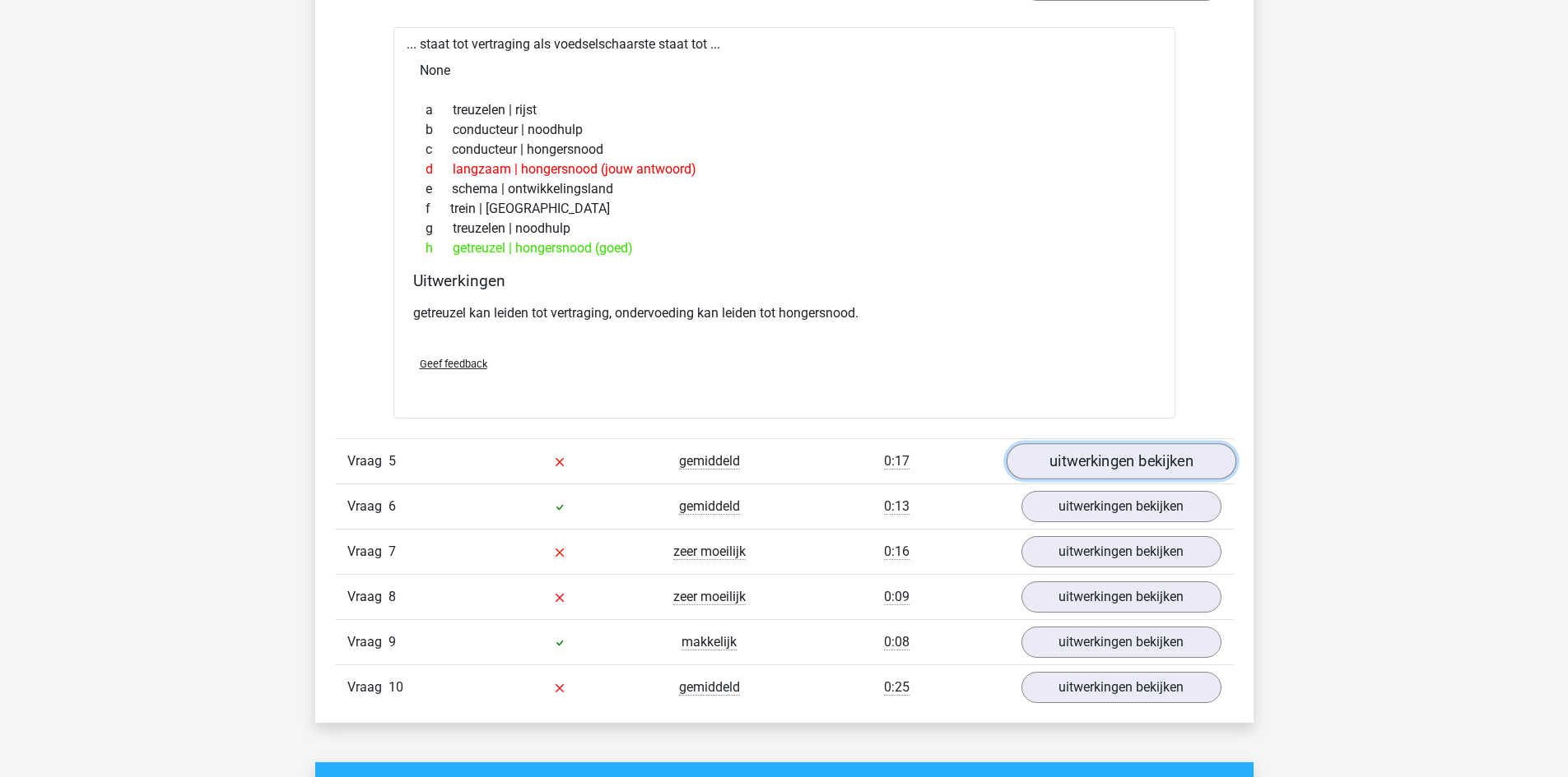
click at [1099, 456] on link "uitwerkingen bekijken" at bounding box center [1121, 462] width 230 height 37
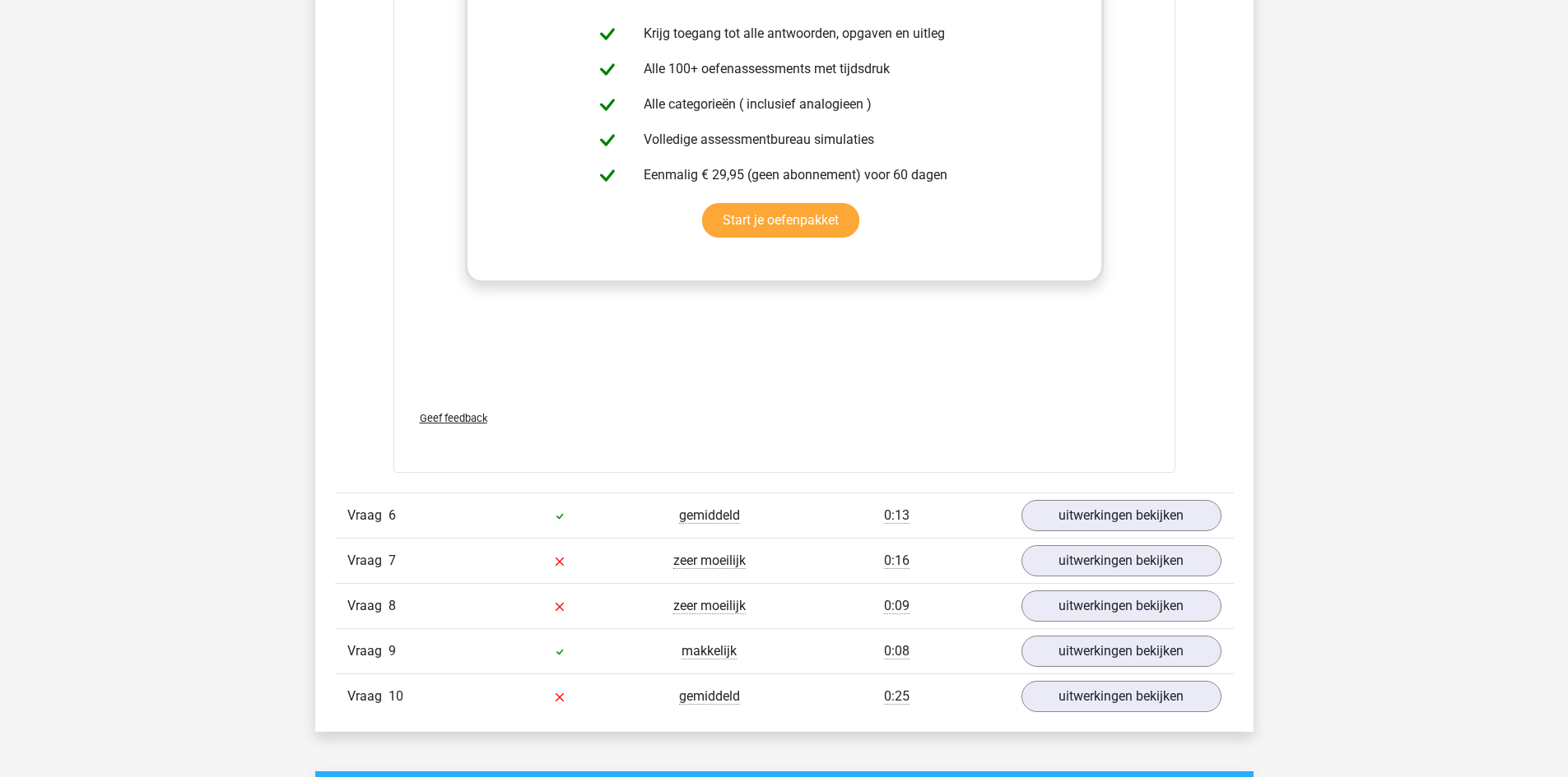
scroll to position [3537, 0]
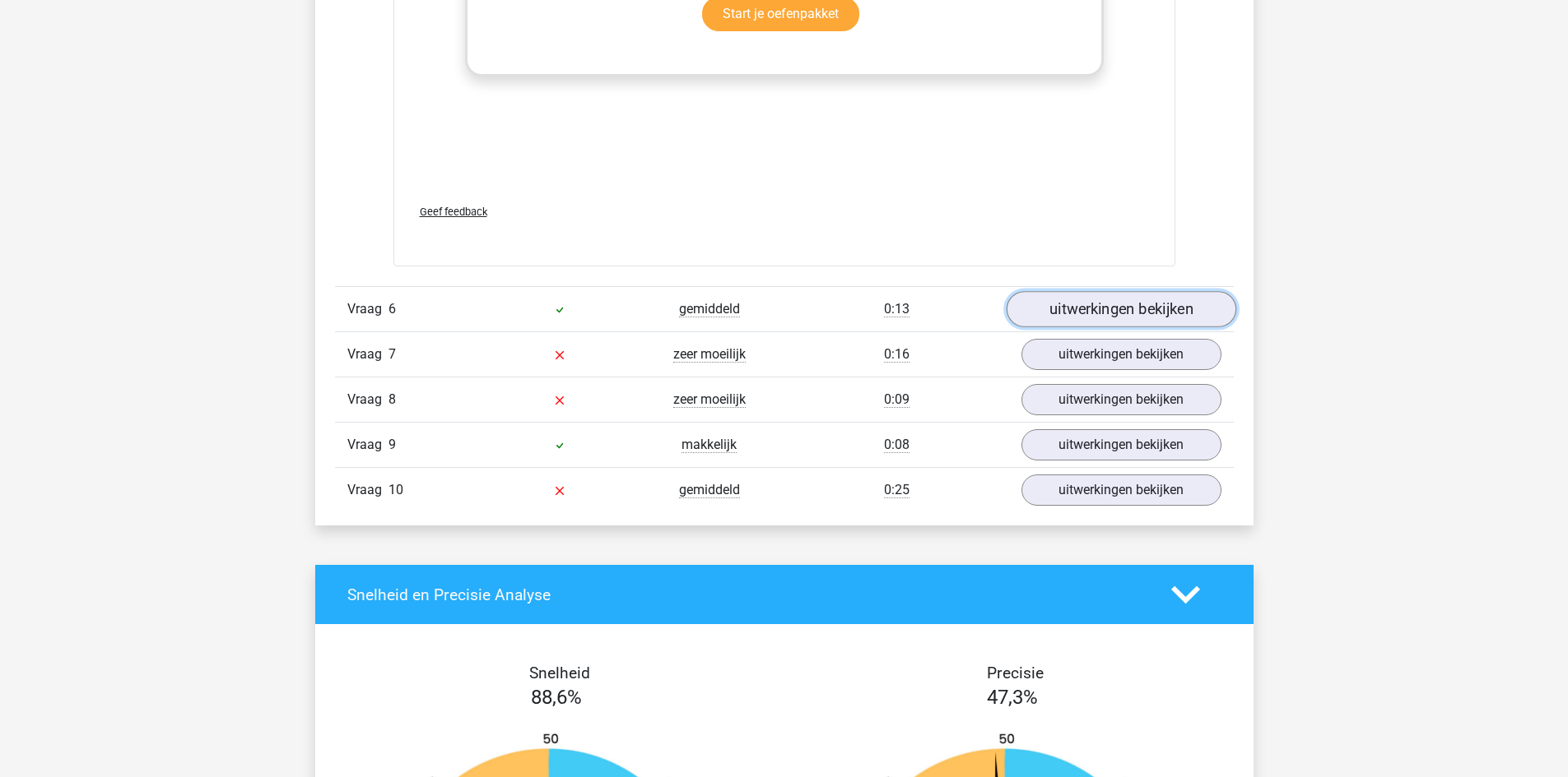
click at [1126, 316] on link "uitwerkingen bekijken" at bounding box center [1121, 309] width 230 height 37
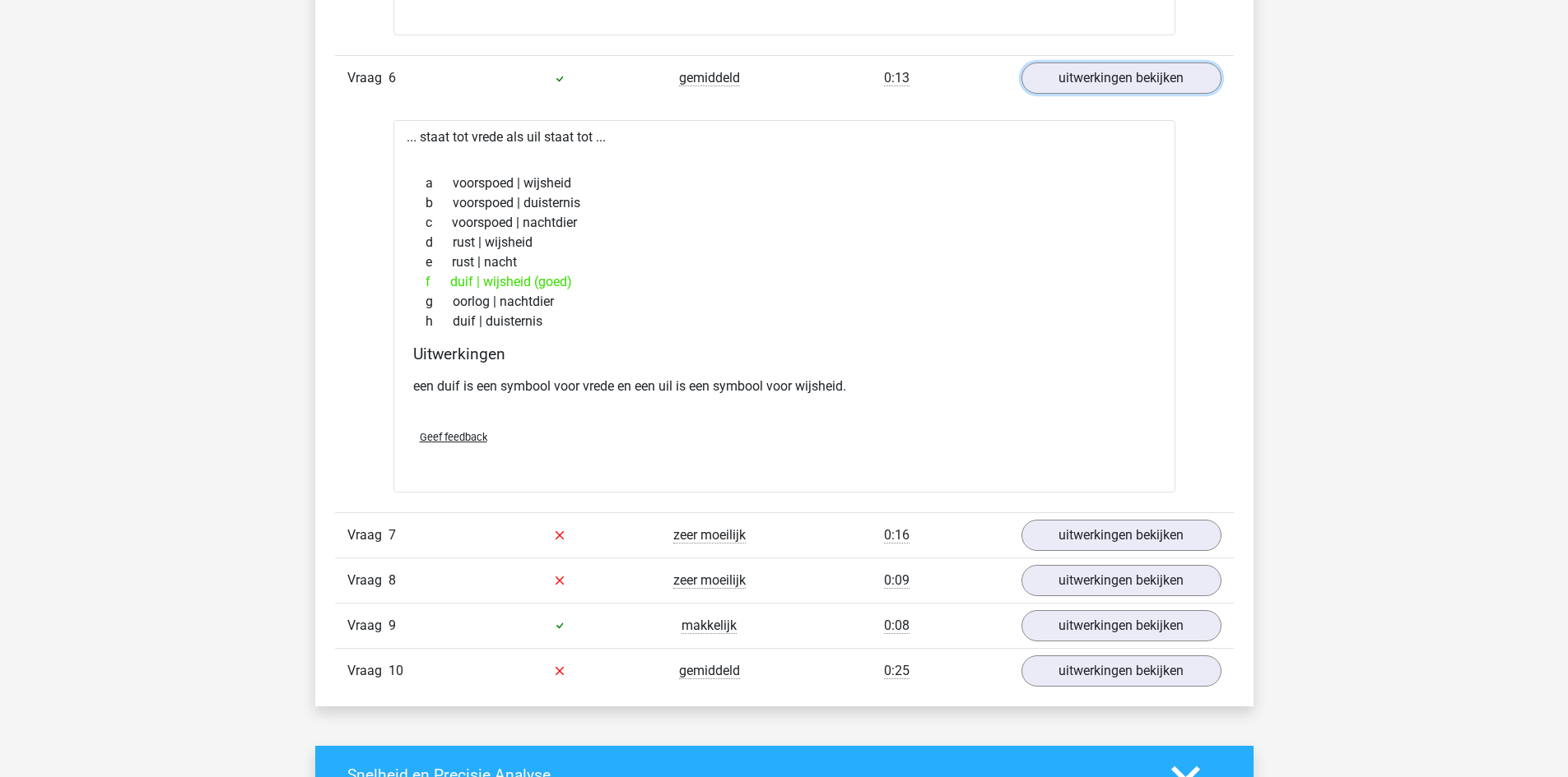
scroll to position [3784, 0]
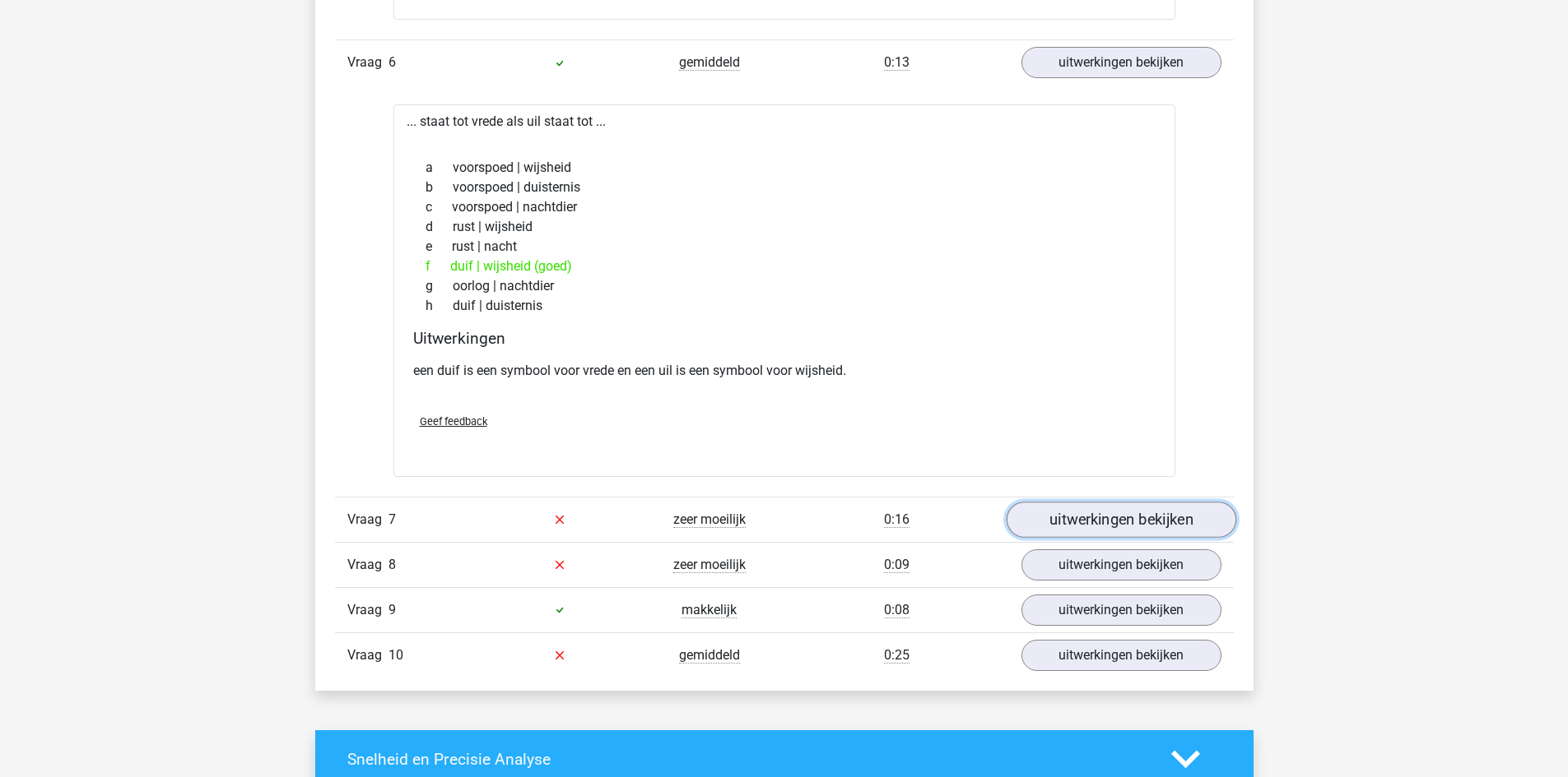
click at [1096, 510] on link "uitwerkingen bekijken" at bounding box center [1121, 519] width 230 height 37
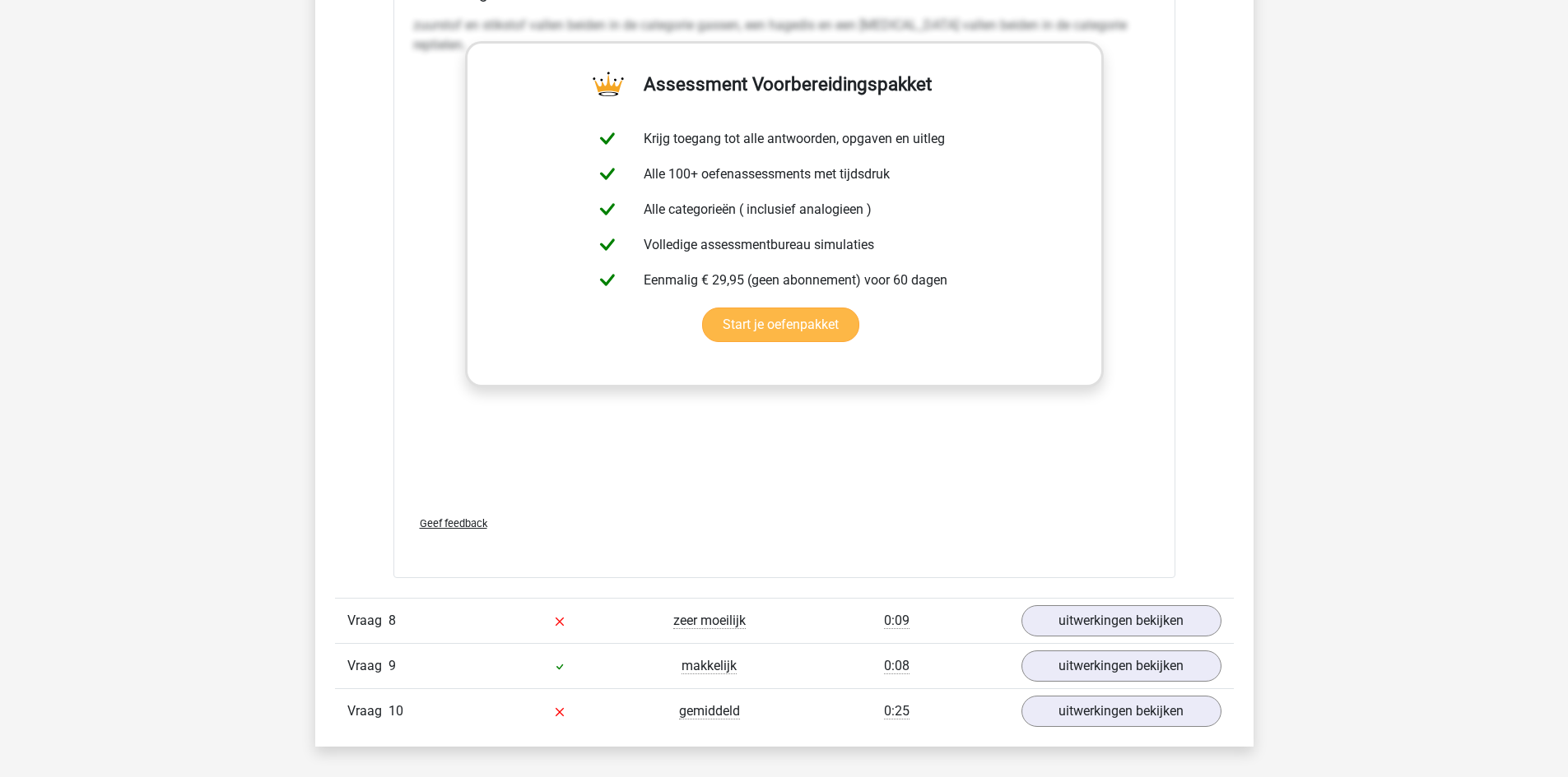
scroll to position [4607, 0]
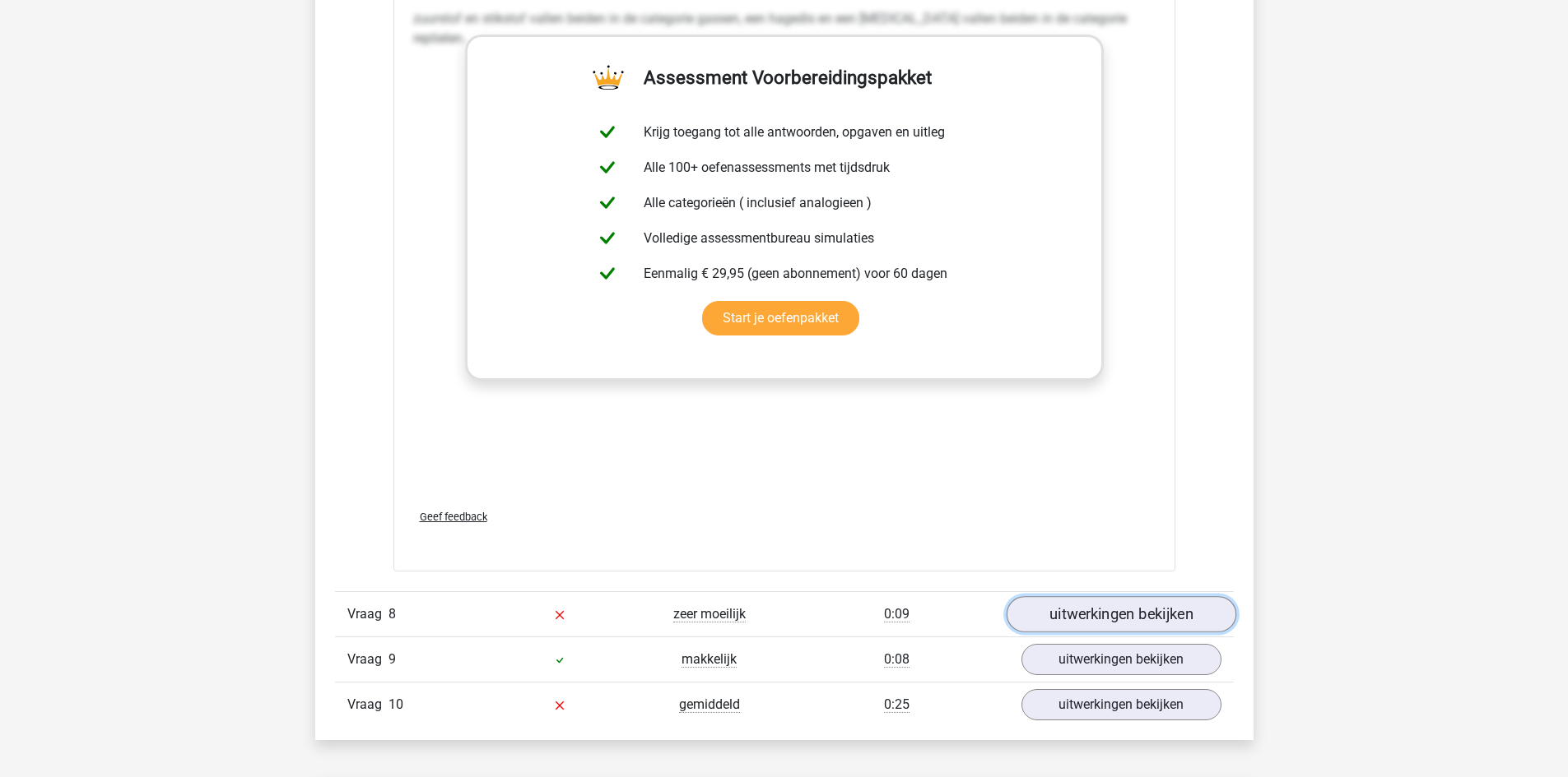
click at [1060, 619] on link "uitwerkingen bekijken" at bounding box center [1121, 614] width 230 height 37
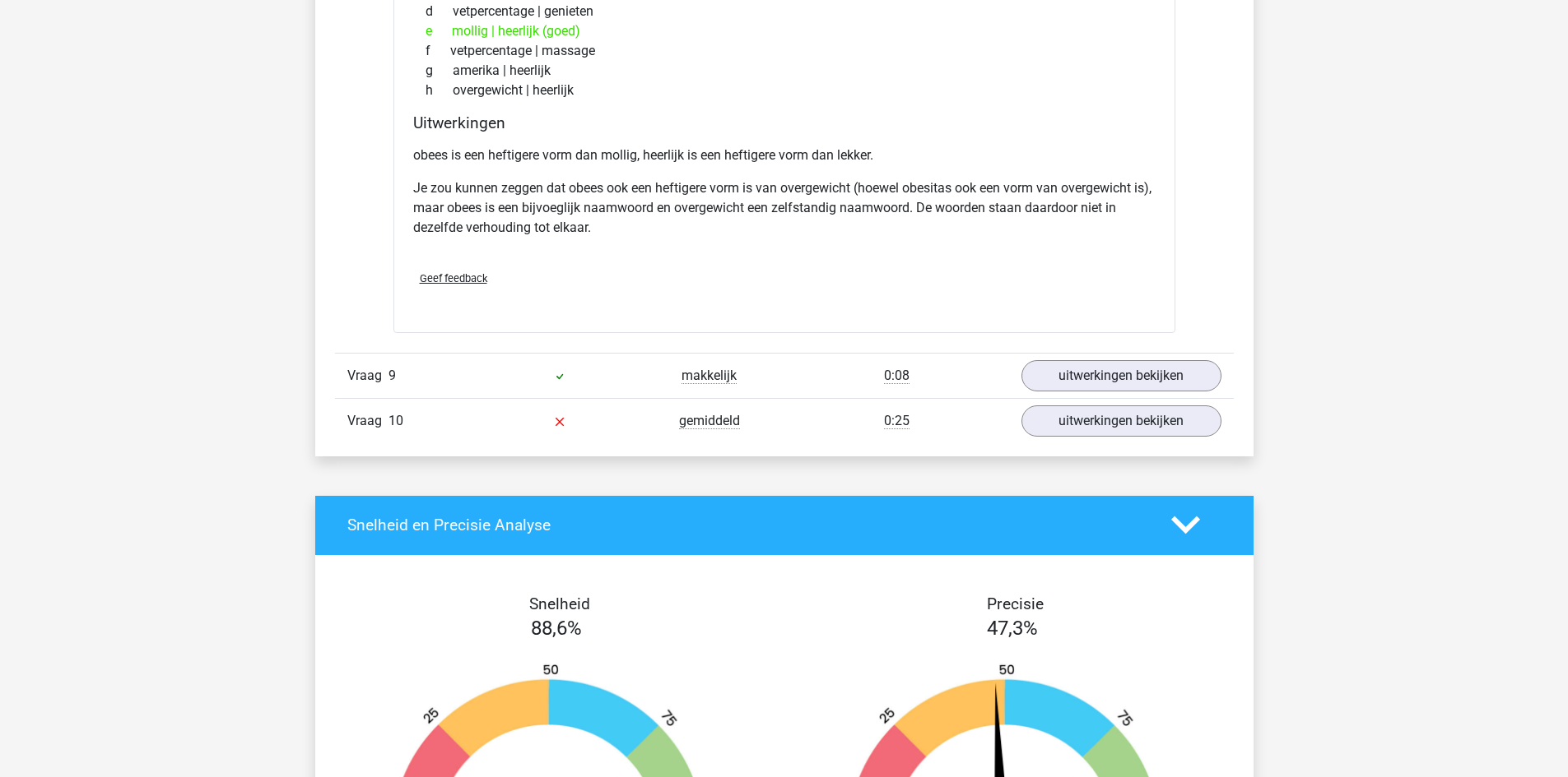
scroll to position [5429, 0]
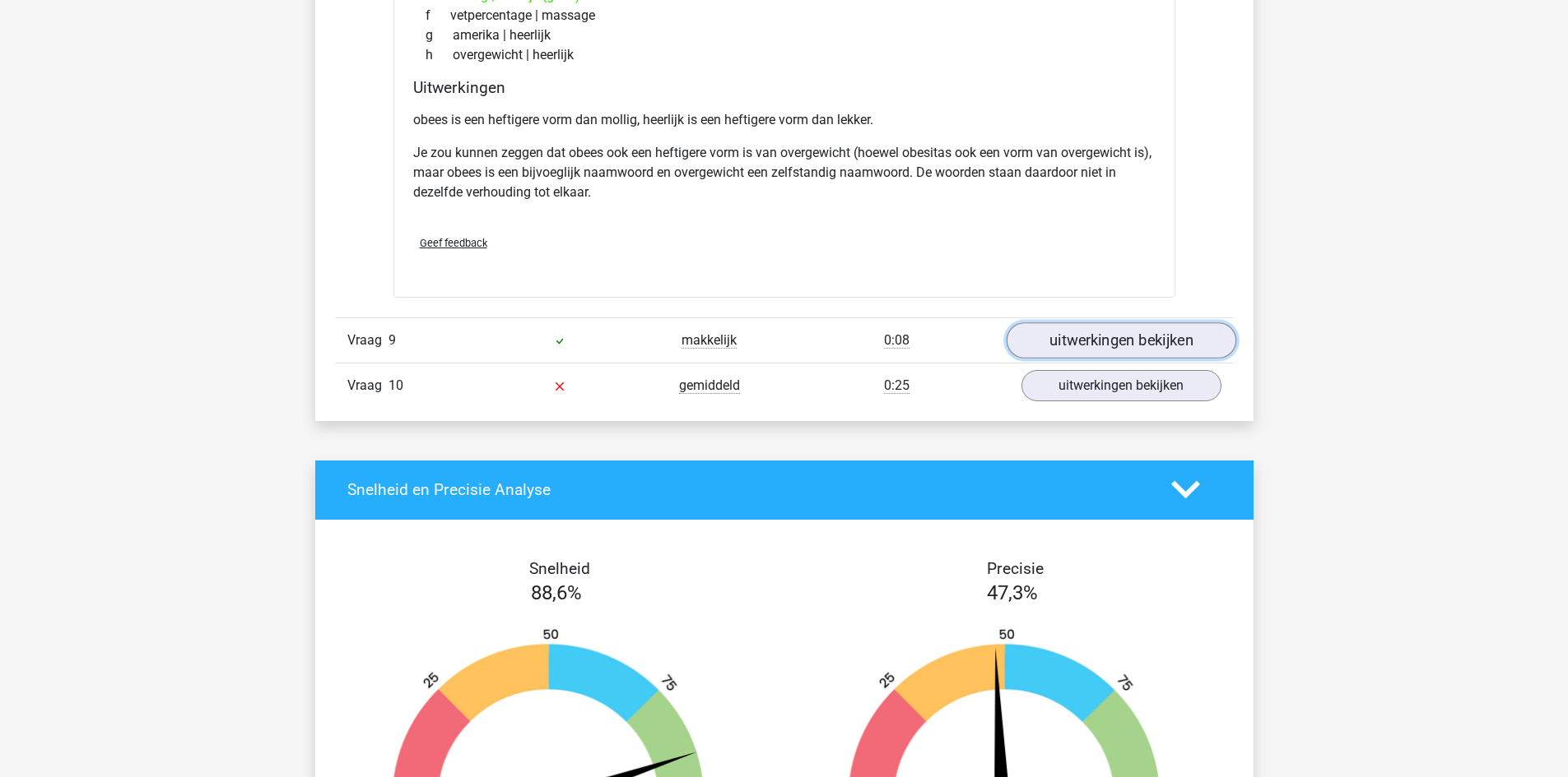
click at [1090, 350] on link "uitwerkingen bekijken" at bounding box center [1121, 340] width 230 height 37
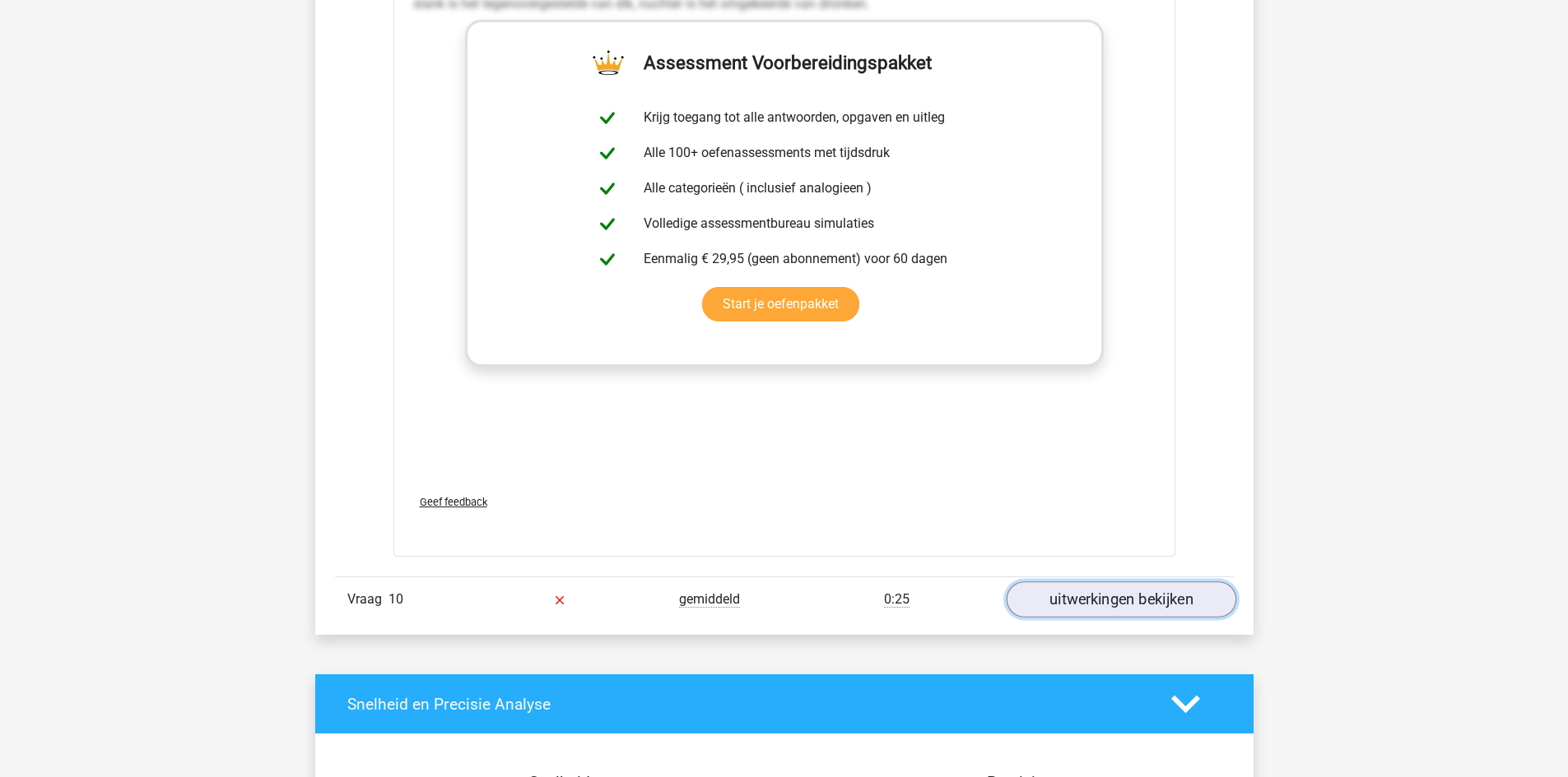
click at [1067, 595] on link "uitwerkingen bekijken" at bounding box center [1121, 600] width 230 height 37
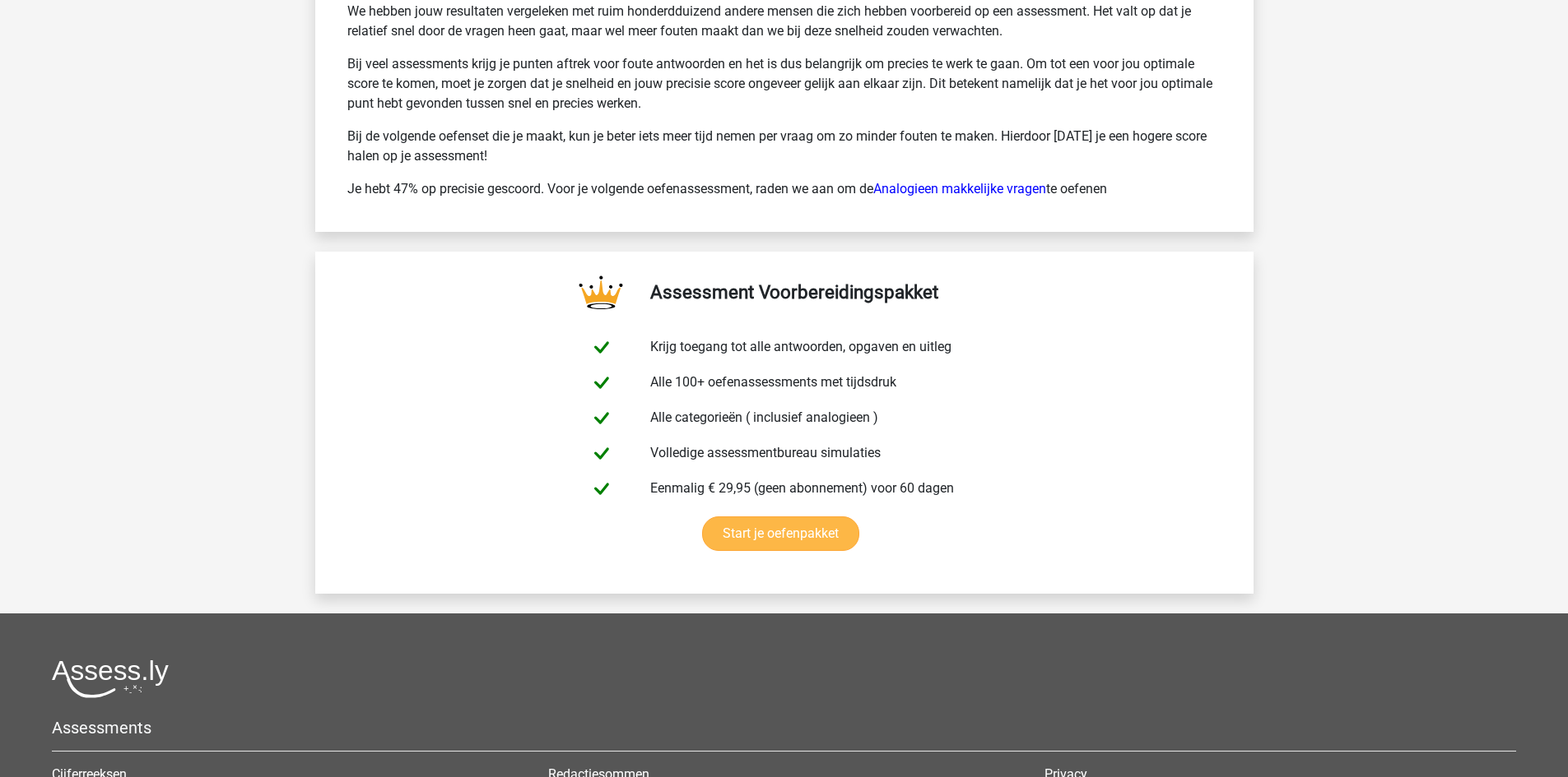
scroll to position [8309, 0]
